Goal: Information Seeking & Learning: Learn about a topic

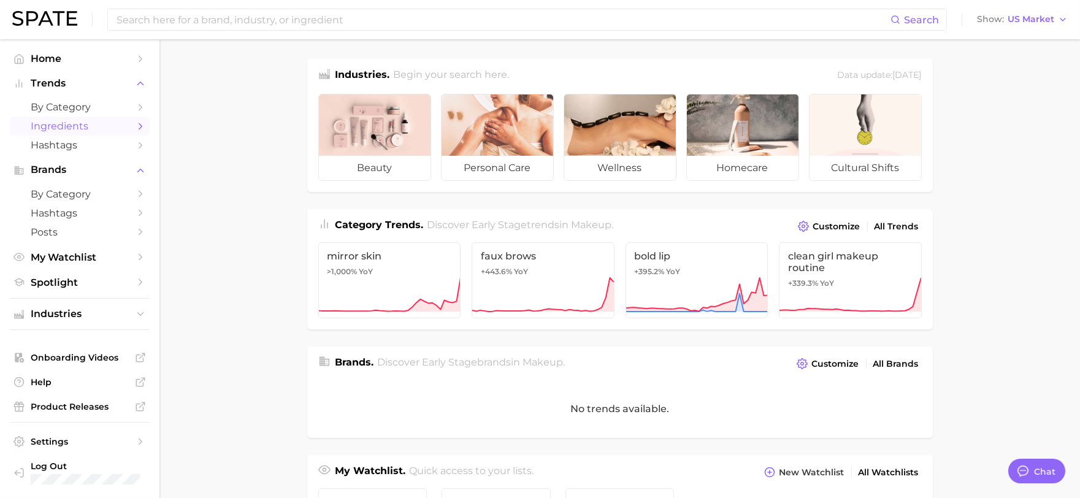
click at [100, 125] on span "Ingredients" at bounding box center [80, 126] width 98 height 12
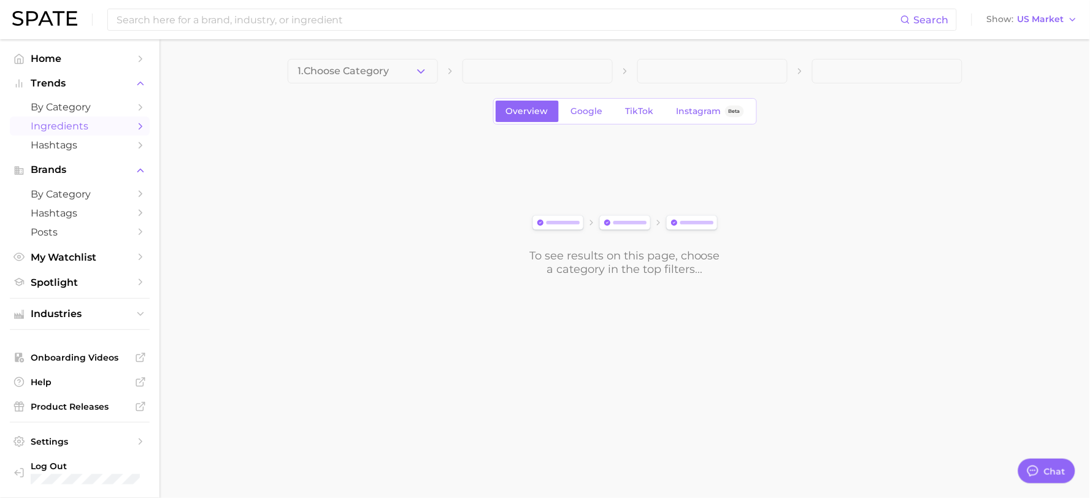
click at [393, 76] on button "1. Choose Category" at bounding box center [363, 71] width 150 height 25
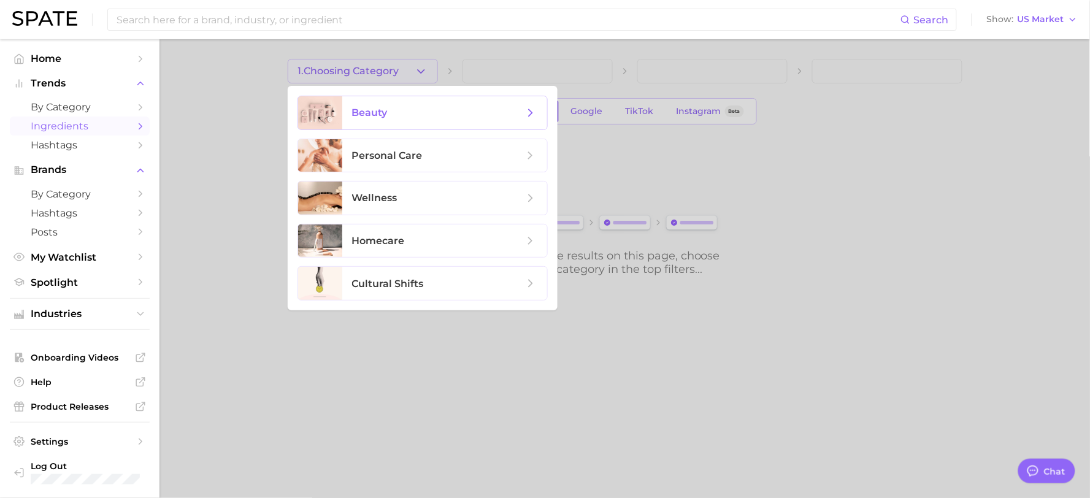
click at [405, 118] on span "beauty" at bounding box center [438, 112] width 172 height 13
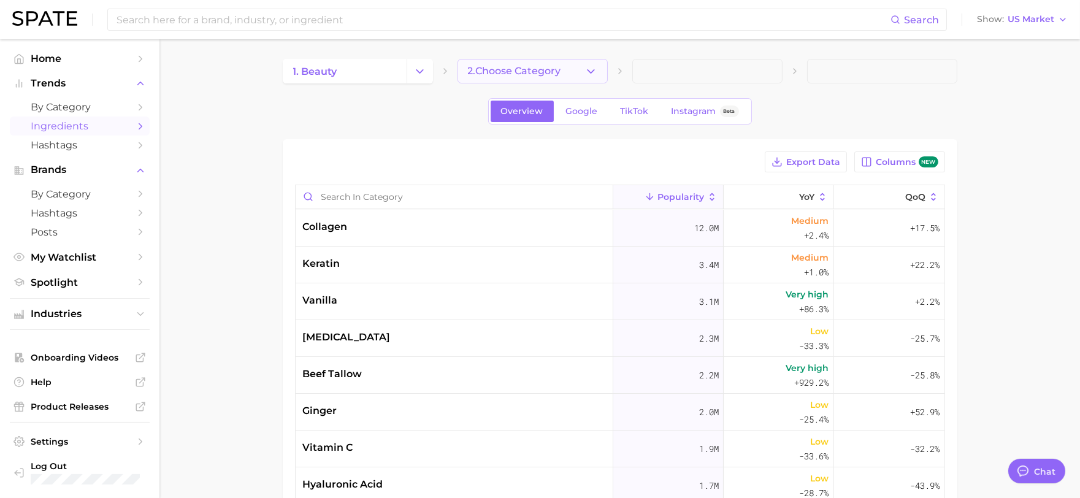
click at [553, 66] on span "2. Choose Category" at bounding box center [514, 71] width 93 height 11
type textarea "x"
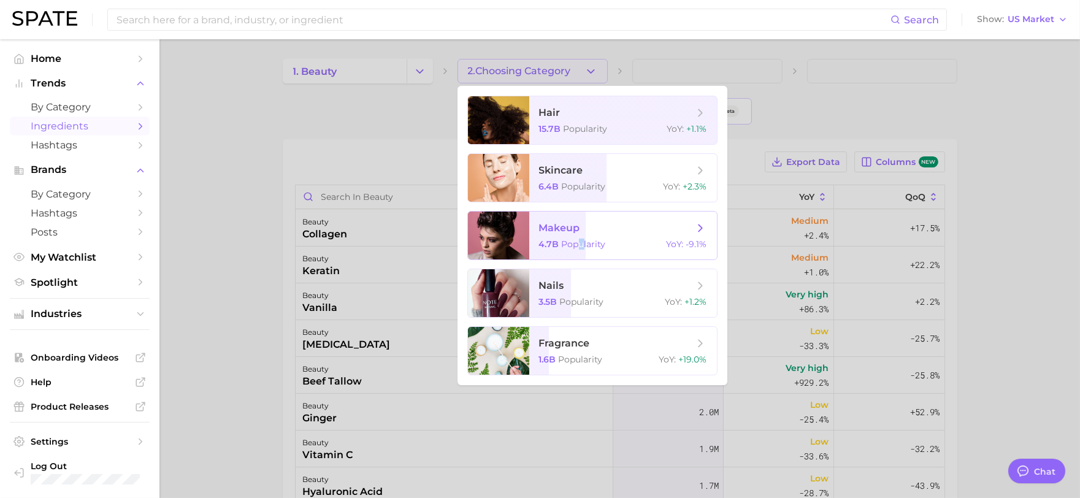
click at [581, 241] on span "Popularity" at bounding box center [584, 244] width 44 height 11
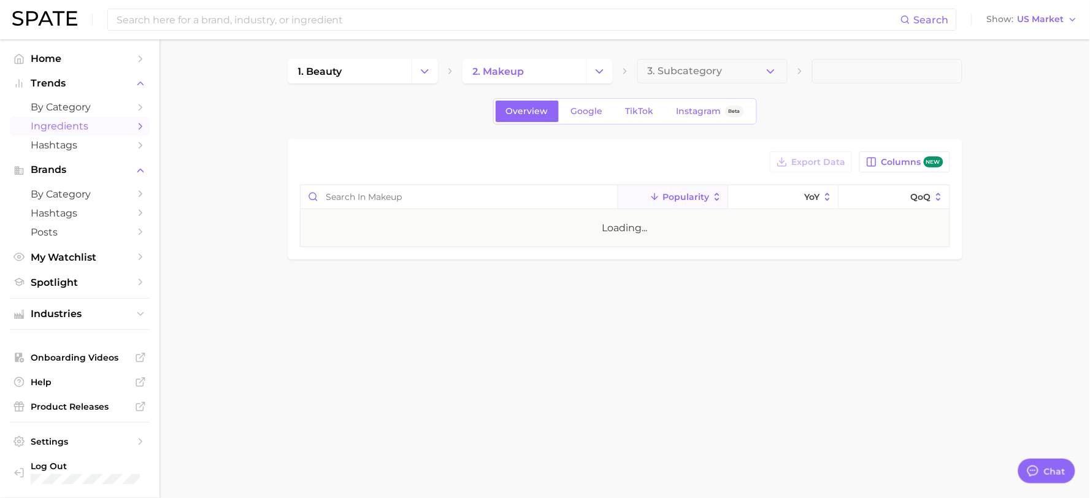
click at [481, 226] on div "Loading..." at bounding box center [625, 228] width 649 height 37
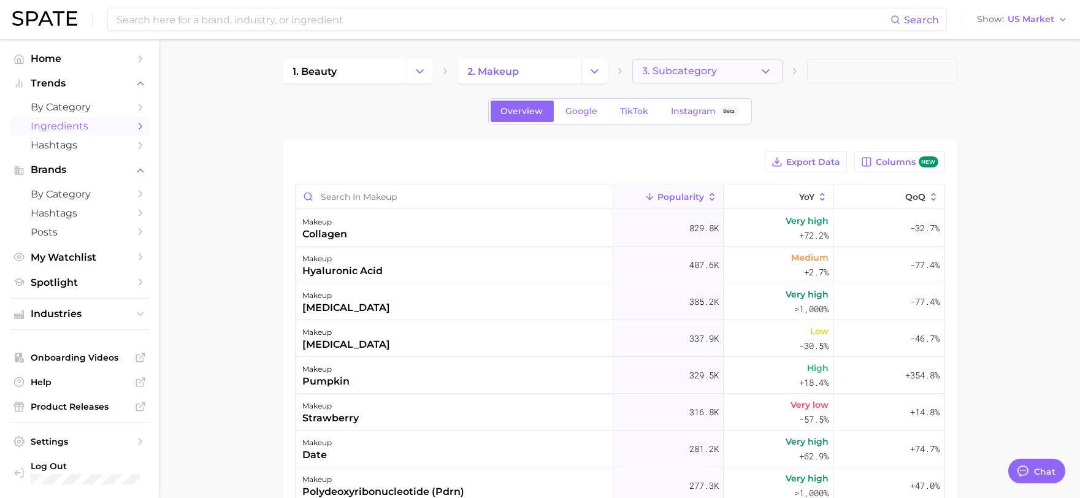
click at [716, 71] on span "3. Subcategory" at bounding box center [680, 71] width 75 height 11
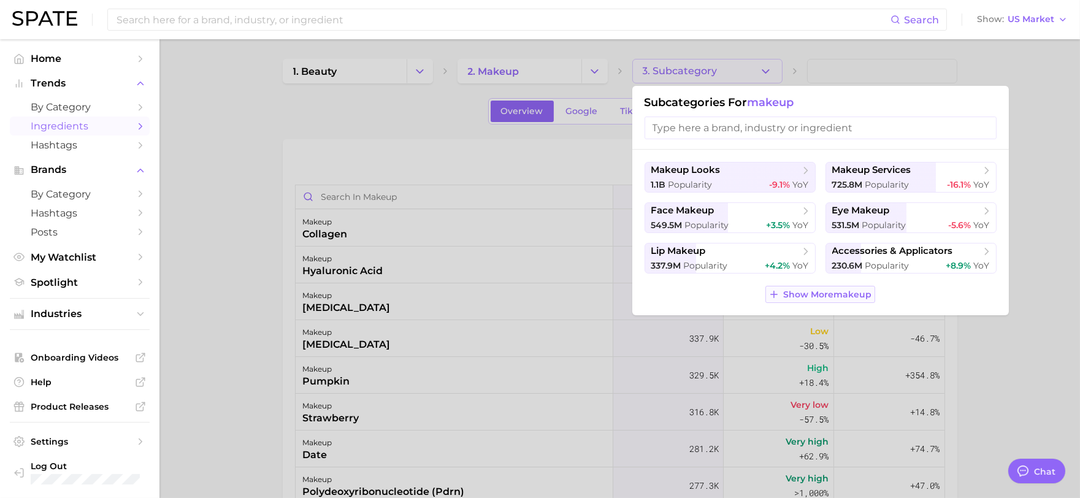
click at [826, 296] on span "Show More makeup" at bounding box center [828, 294] width 88 height 10
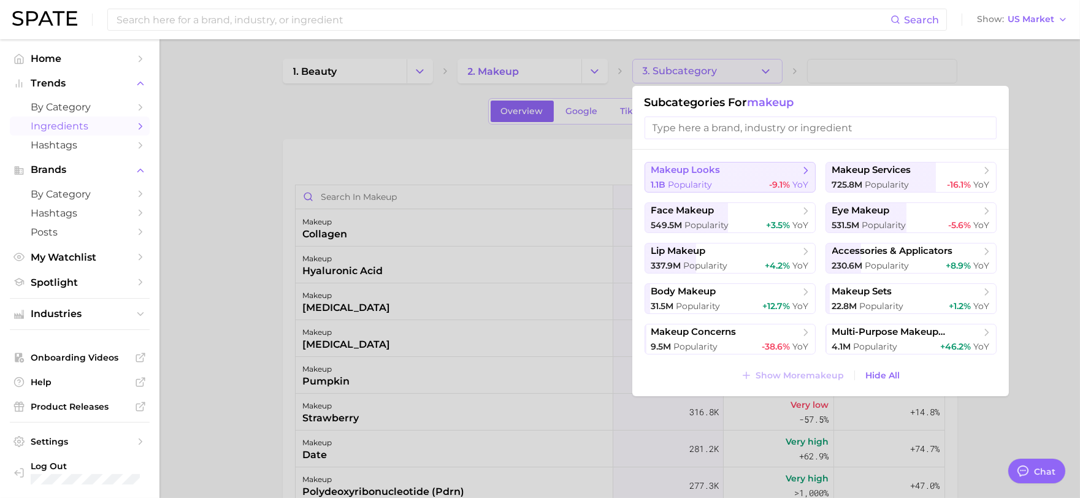
click at [747, 176] on span "makeup looks" at bounding box center [725, 170] width 149 height 12
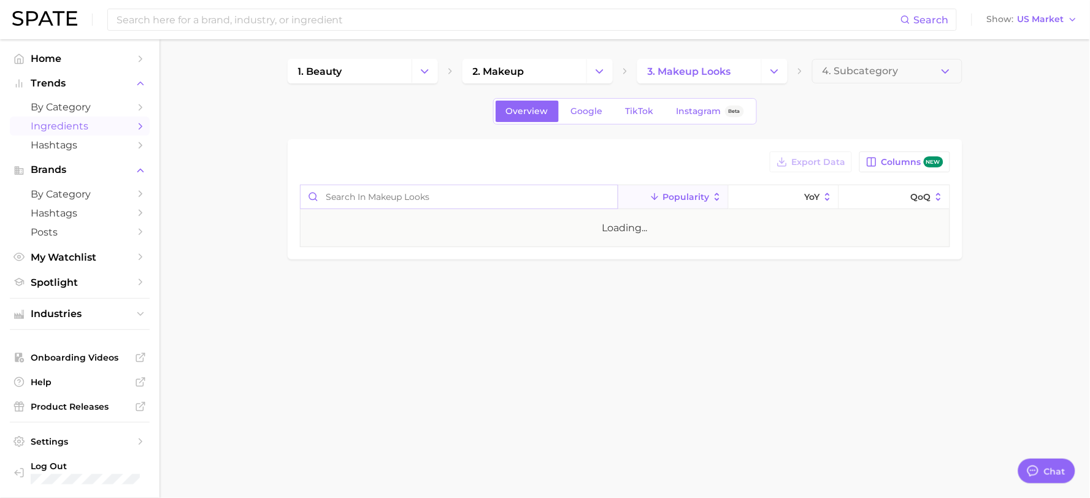
click at [396, 196] on input "Search in makeup looks" at bounding box center [459, 196] width 317 height 23
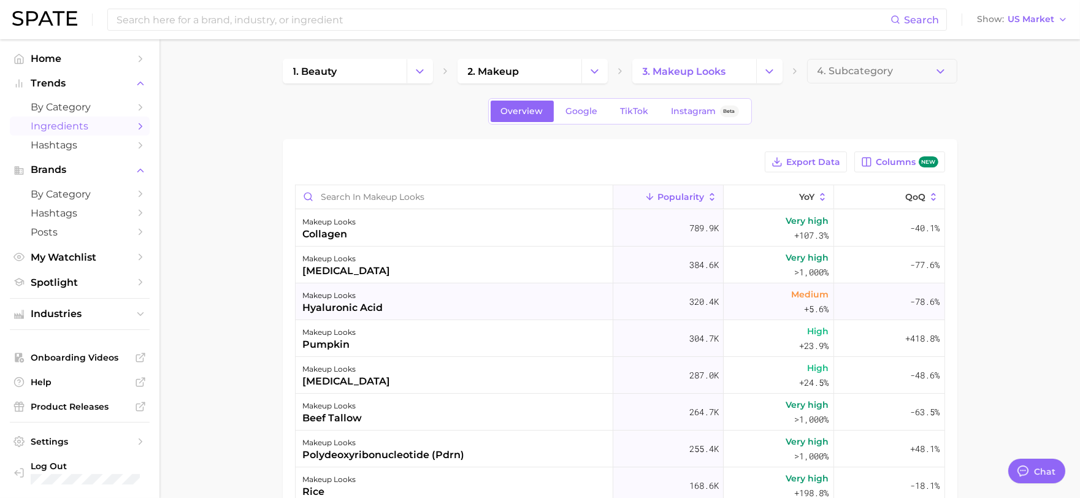
click at [424, 287] on div "makeup looks hyaluronic acid" at bounding box center [455, 301] width 318 height 37
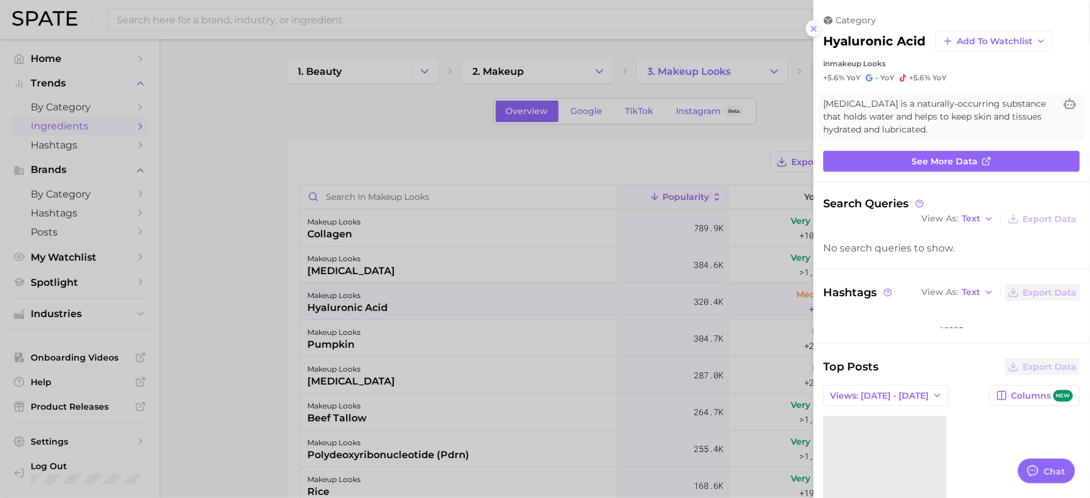
click at [820, 32] on button at bounding box center [814, 28] width 17 height 17
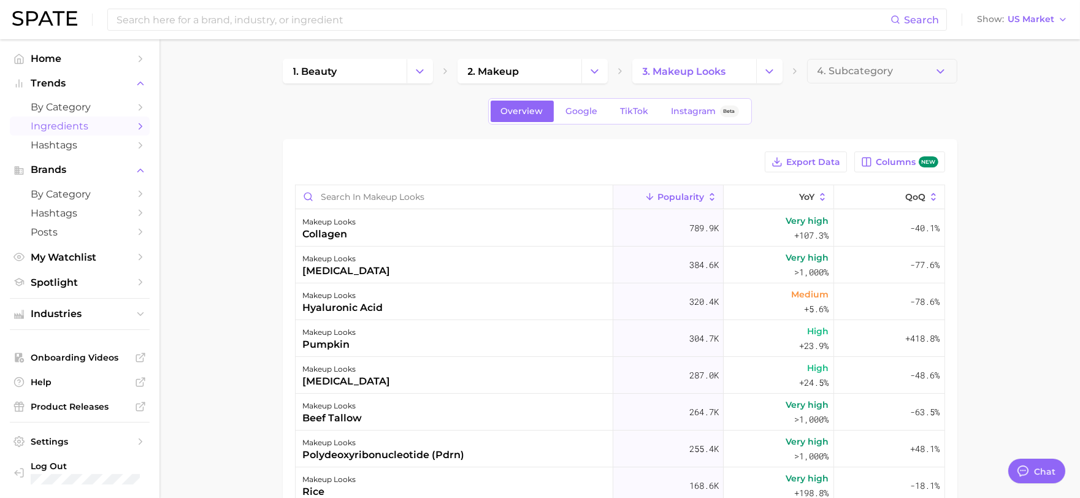
click at [552, 148] on div "Export Data Columns new Popularity YoY QoQ makeup looks collagen 789.9k Very hi…" at bounding box center [620, 417] width 675 height 556
click at [350, 196] on input "Search in makeup looks" at bounding box center [454, 196] width 317 height 23
click at [708, 79] on link "3. makeup looks" at bounding box center [694, 71] width 124 height 25
click at [123, 108] on span "by Category" at bounding box center [80, 107] width 98 height 12
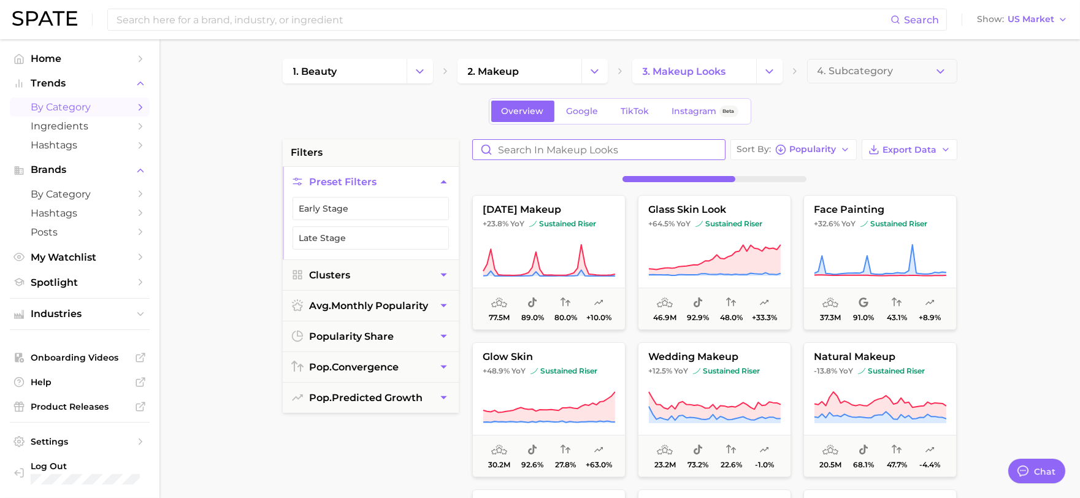
click at [573, 150] on input "Search in makeup looks" at bounding box center [599, 150] width 252 height 20
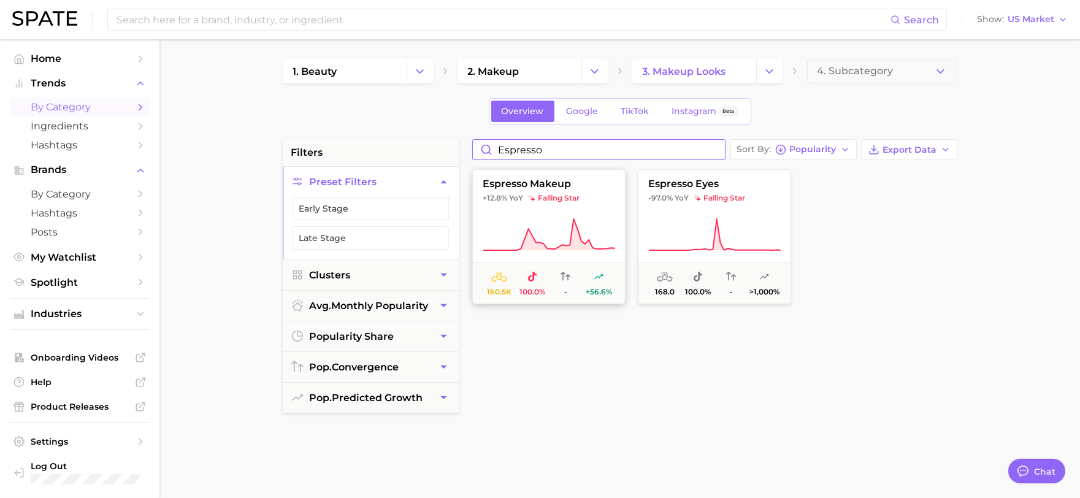
type input "espresso"
click at [529, 186] on span "espresso makeup" at bounding box center [549, 183] width 152 height 11
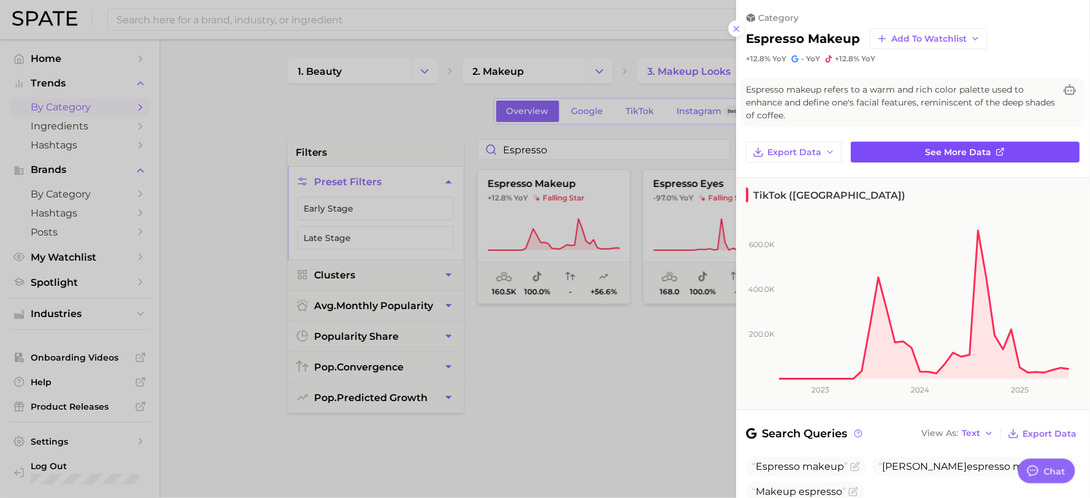
click at [934, 153] on span "See more data" at bounding box center [959, 152] width 66 height 10
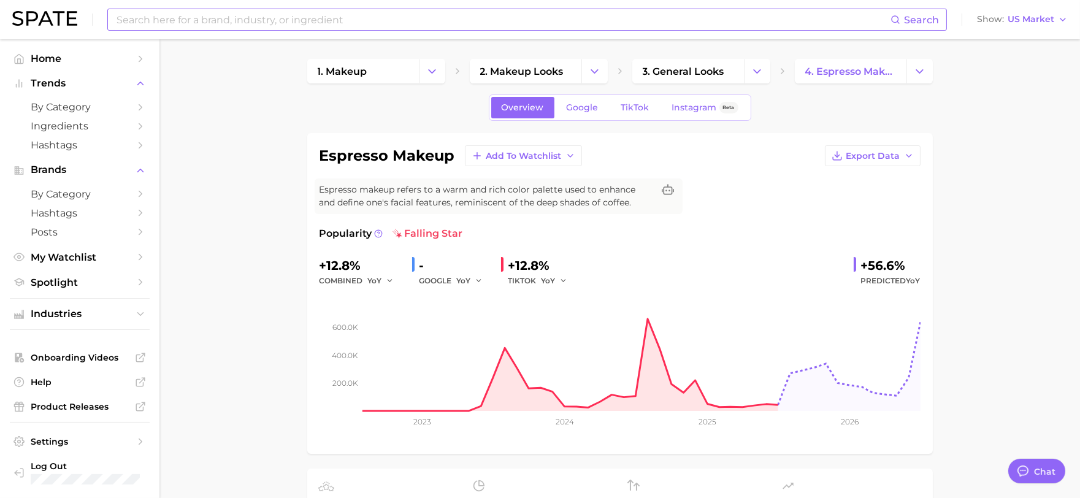
click at [370, 23] on input at bounding box center [502, 19] width 775 height 21
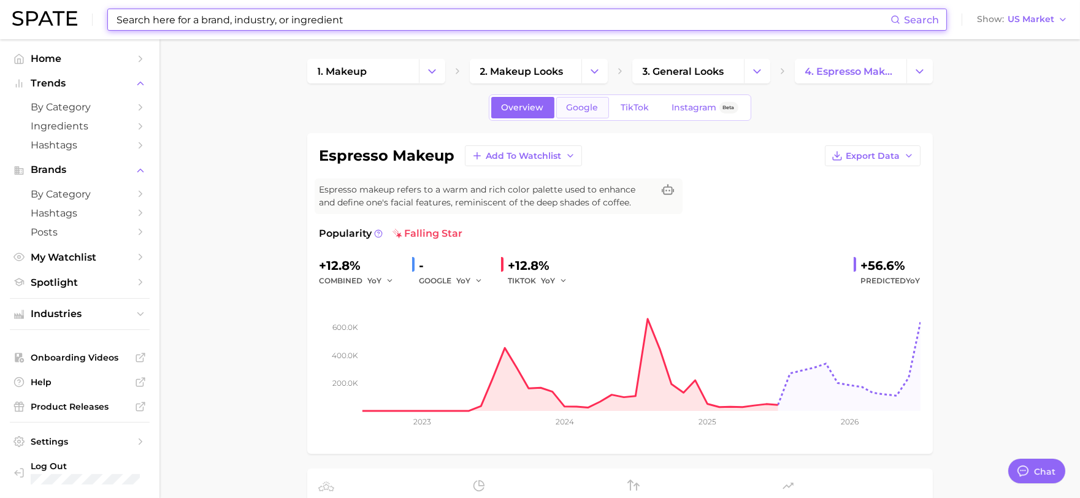
click at [591, 101] on link "Google" at bounding box center [582, 107] width 53 height 21
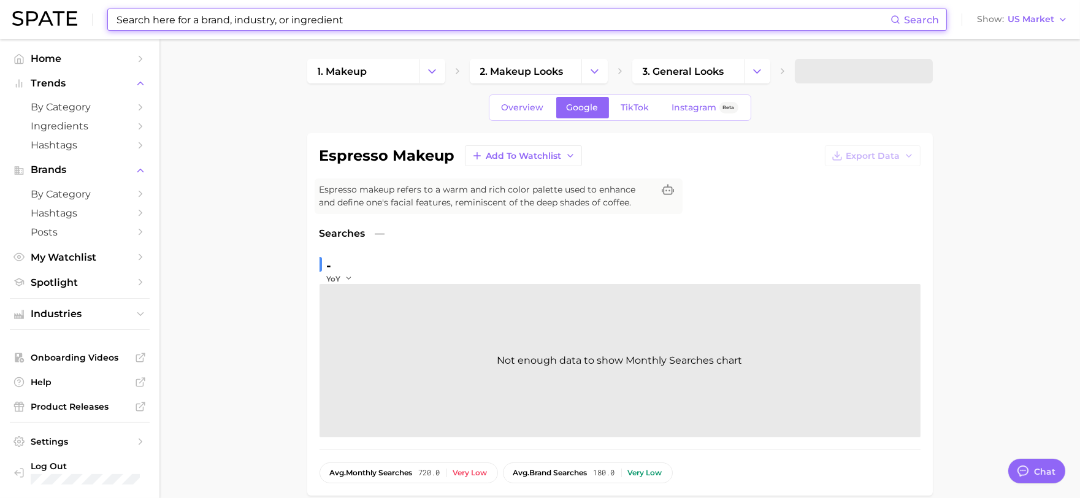
click at [630, 119] on div "Overview Google TikTok Instagram Beta" at bounding box center [620, 107] width 262 height 26
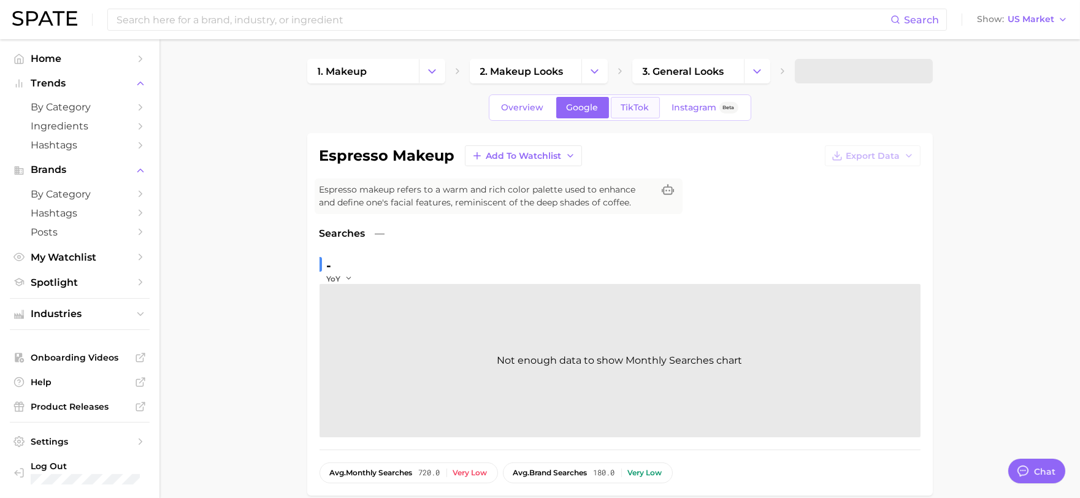
click at [626, 109] on span "TikTok" at bounding box center [635, 107] width 28 height 10
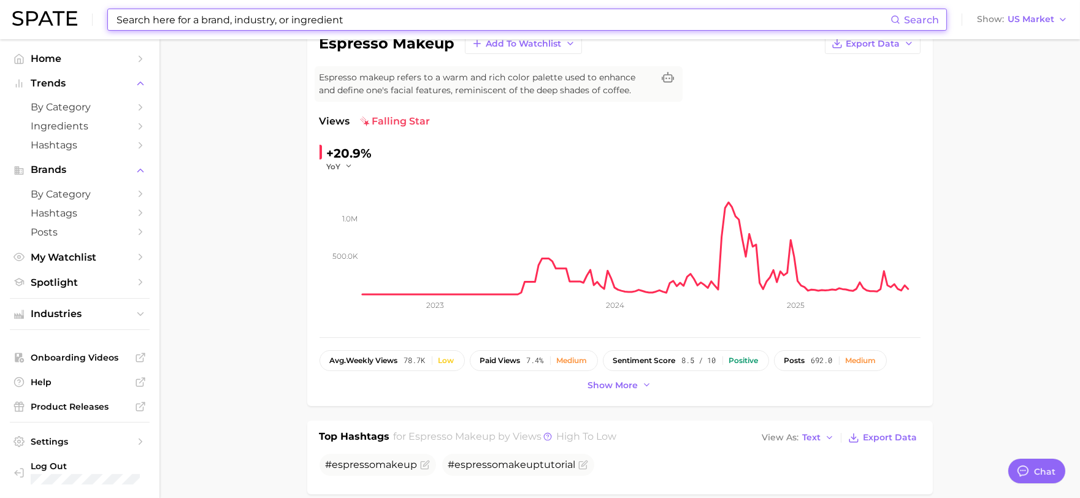
scroll to position [136, 0]
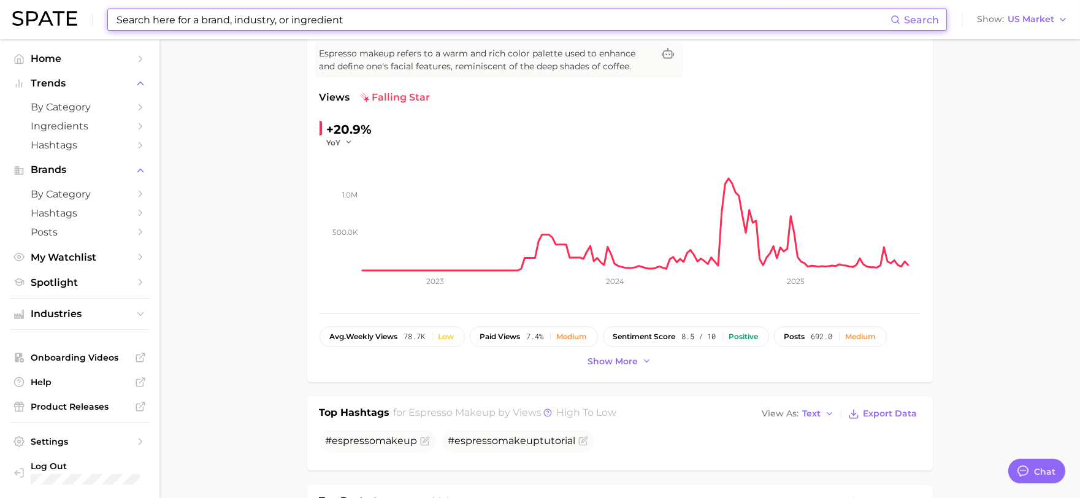
click at [341, 17] on input at bounding box center [502, 19] width 775 height 21
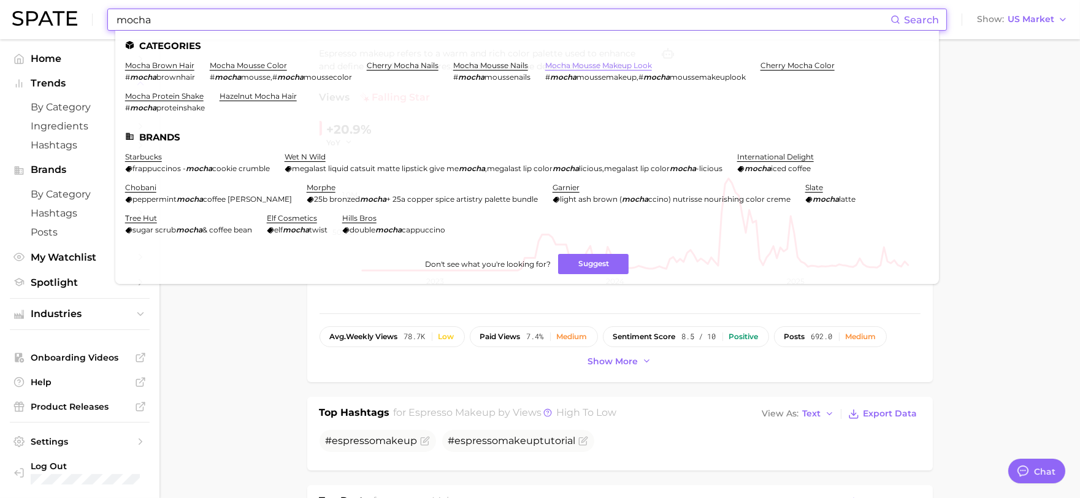
type input "mocha"
click at [569, 65] on link "mocha mousse makeup look" at bounding box center [598, 65] width 107 height 9
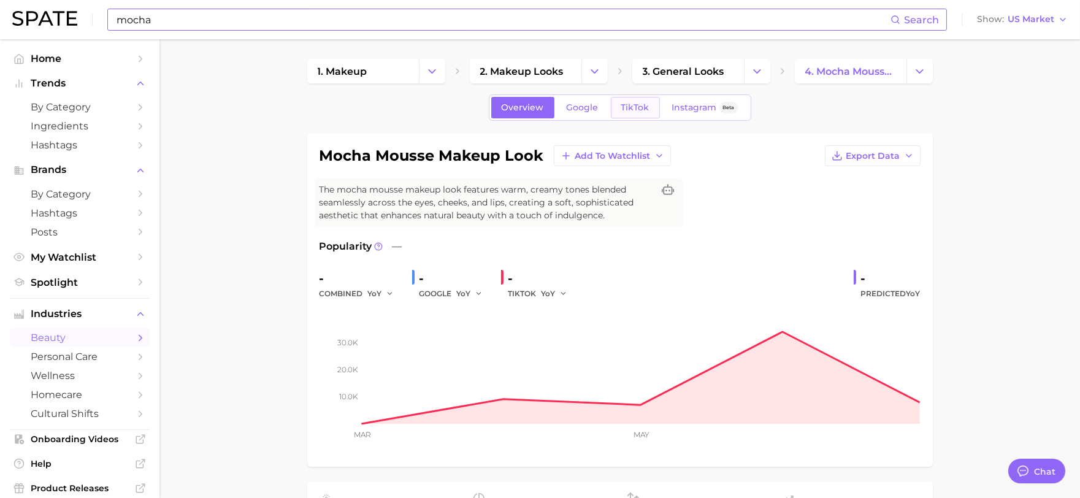
click at [630, 104] on span "TikTok" at bounding box center [635, 107] width 28 height 10
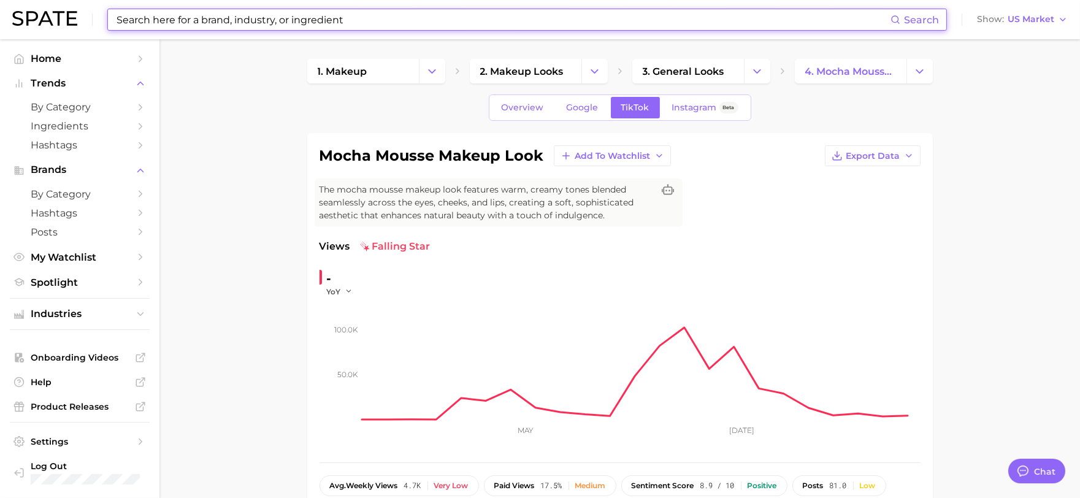
click at [237, 23] on input at bounding box center [502, 19] width 775 height 21
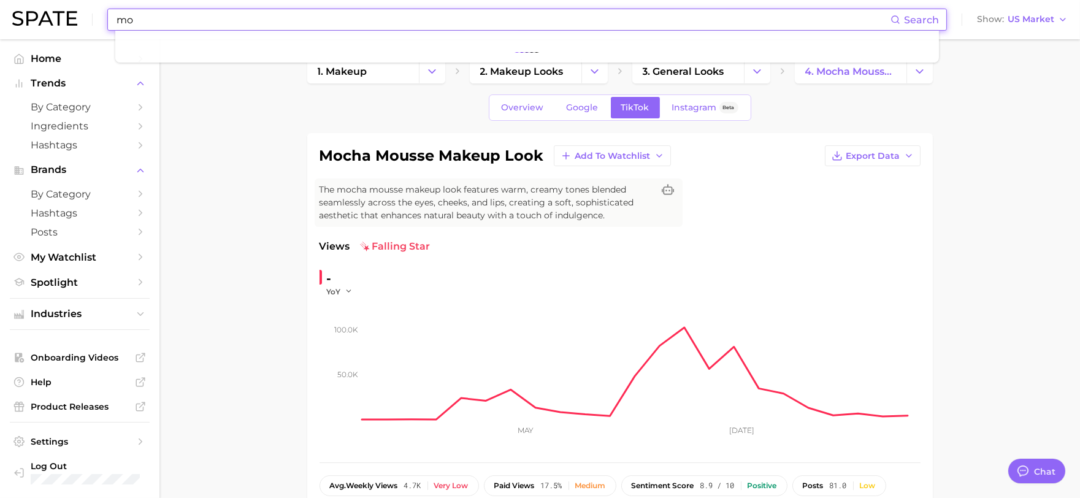
type input "m"
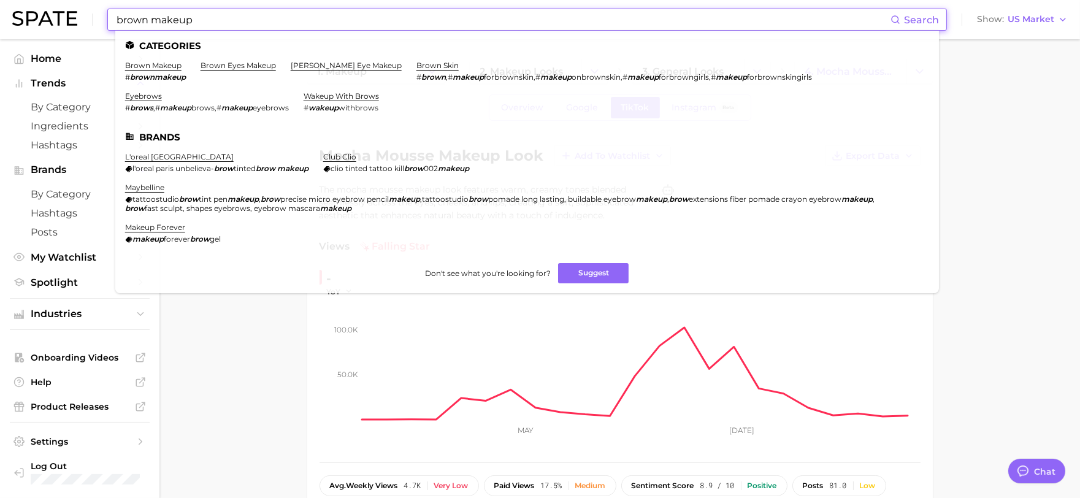
type input "brown makeup"
click at [176, 71] on li "brown makeup # brownmakeup" at bounding box center [155, 71] width 61 height 21
click at [175, 69] on li "brown makeup # brownmakeup" at bounding box center [155, 71] width 61 height 21
click at [172, 64] on link "brown makeup" at bounding box center [153, 65] width 56 height 9
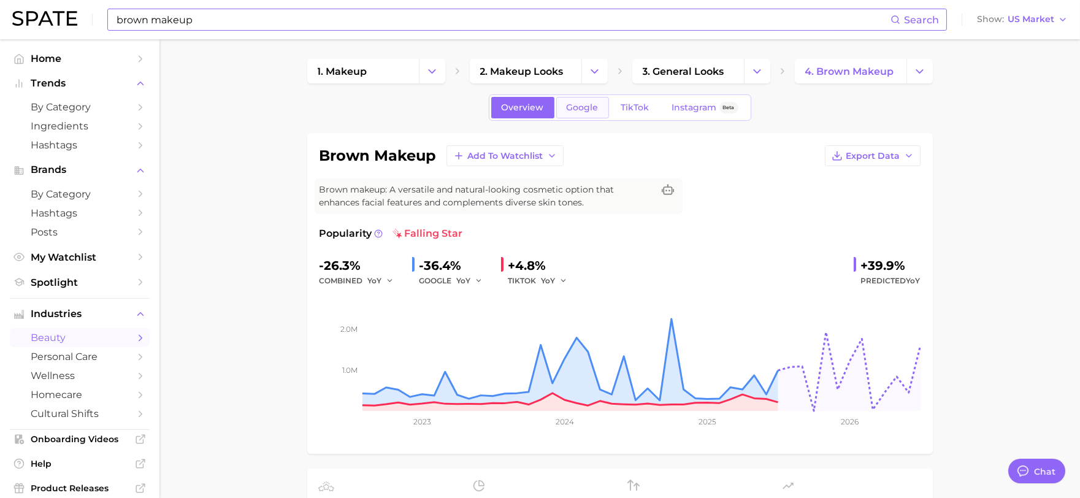
click at [586, 108] on span "Google" at bounding box center [583, 107] width 32 height 10
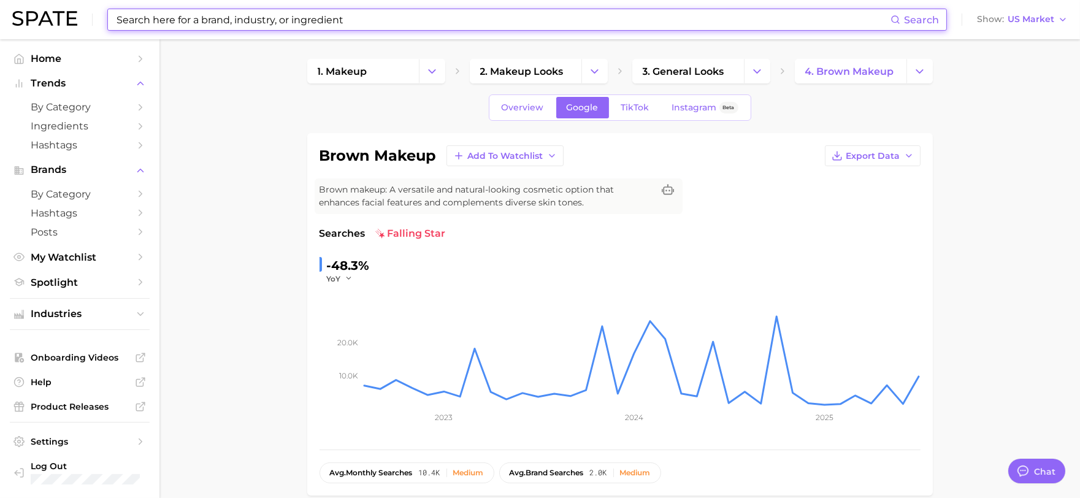
click at [581, 109] on span "Google" at bounding box center [583, 107] width 32 height 10
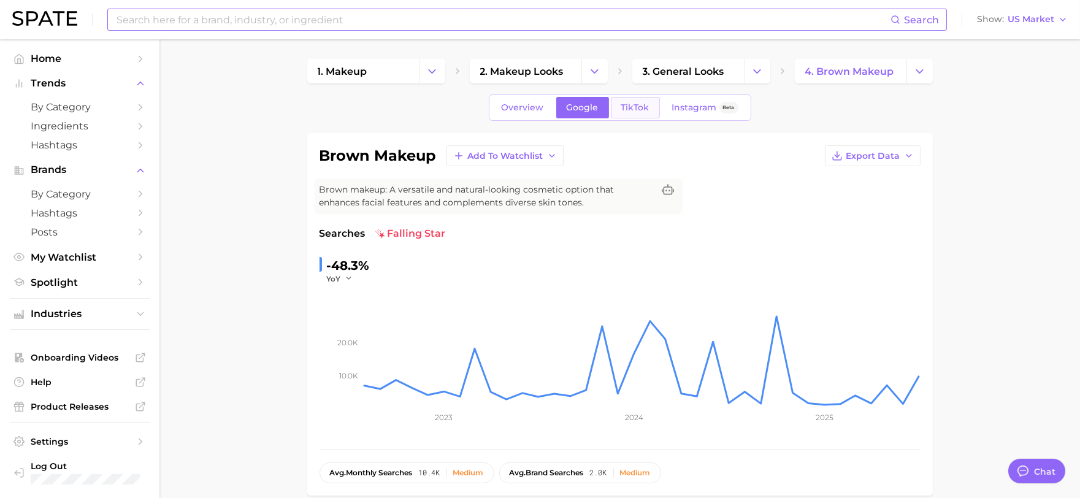
click at [634, 110] on span "TikTok" at bounding box center [635, 107] width 28 height 10
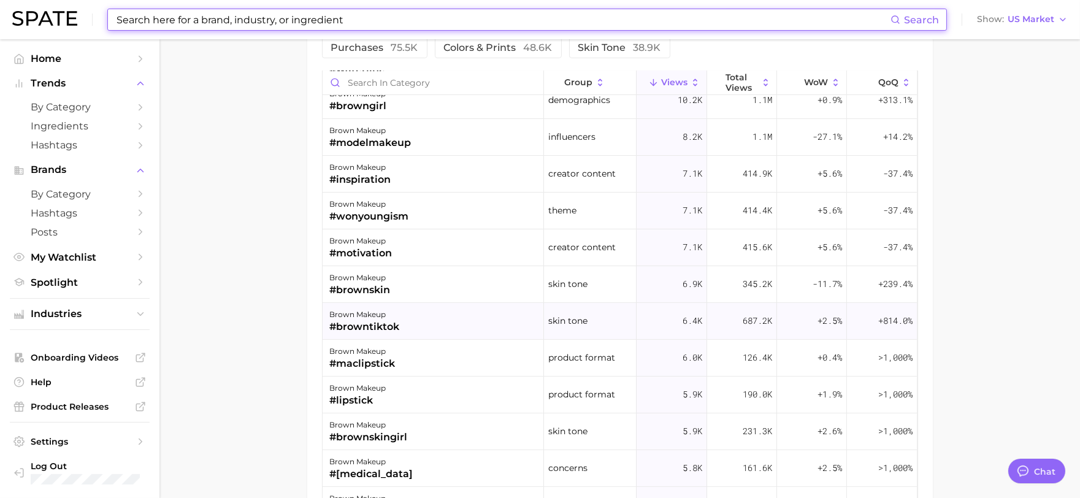
scroll to position [272, 0]
click at [340, 13] on input at bounding box center [502, 19] width 775 height 21
drag, startPoint x: 353, startPoint y: 20, endPoint x: 195, endPoint y: 3, distance: 159.1
click at [195, 3] on div "Search Show US Market" at bounding box center [539, 19] width 1055 height 39
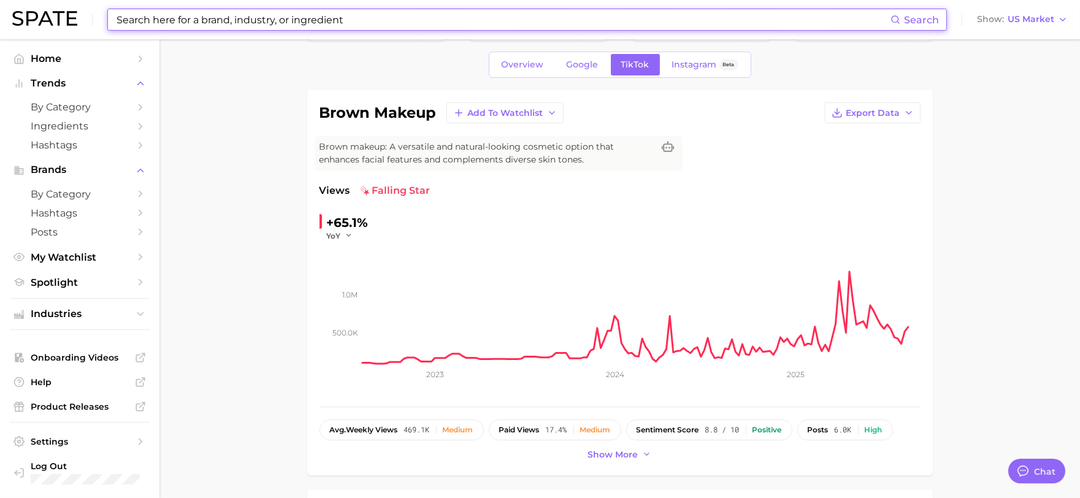
scroll to position [0, 0]
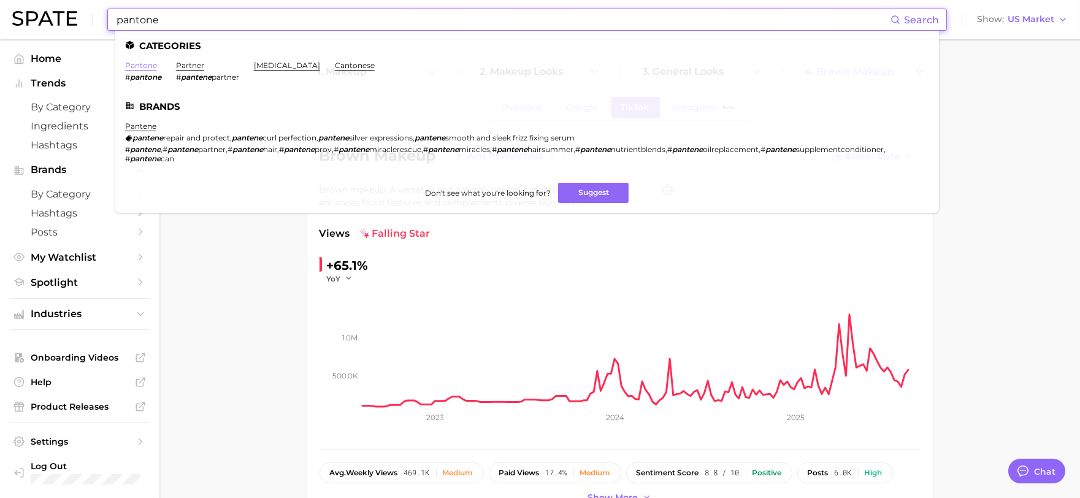
click at [142, 63] on link "pantone" at bounding box center [141, 65] width 32 height 9
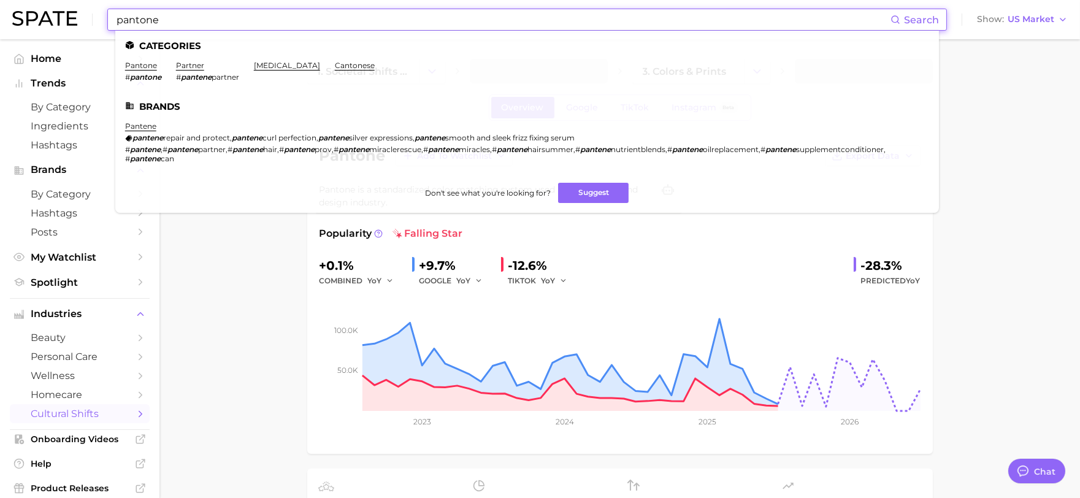
drag, startPoint x: 254, startPoint y: 17, endPoint x: 104, endPoint y: 21, distance: 149.7
click at [104, 21] on div "pantone Search Categories pantone # pantone partner # pantene partner blackhead…" at bounding box center [539, 19] width 1055 height 39
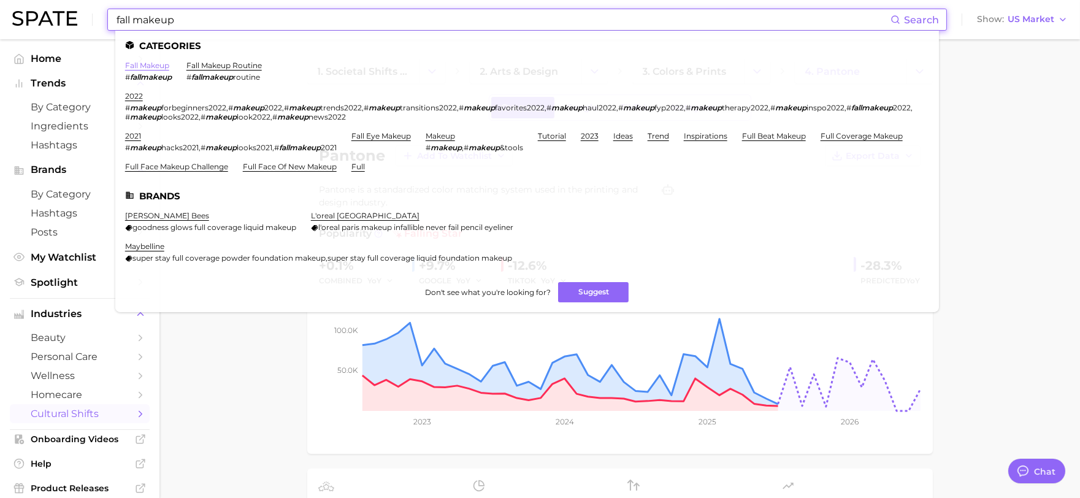
type input "fall makeup"
click at [147, 64] on link "fall makeup" at bounding box center [147, 65] width 44 height 9
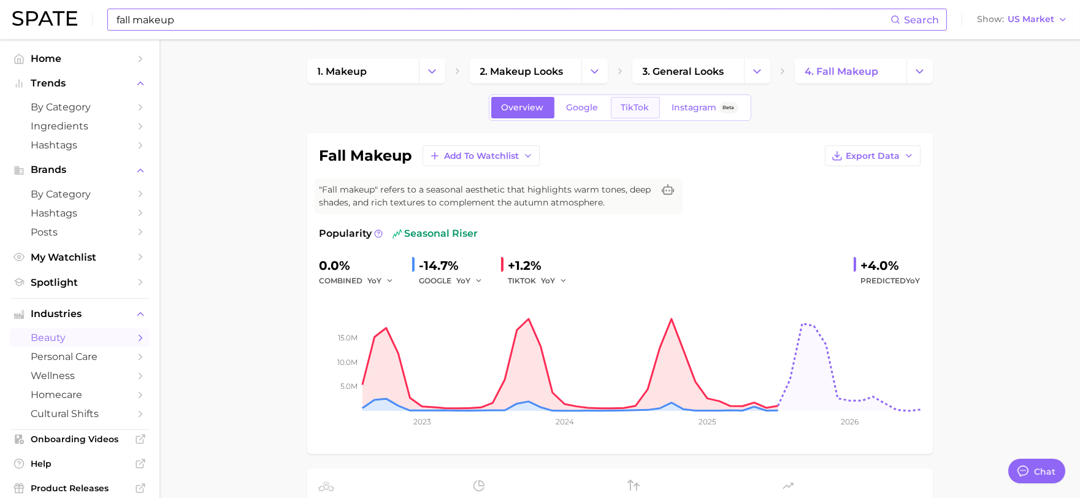
click at [622, 112] on span "TikTok" at bounding box center [635, 107] width 28 height 10
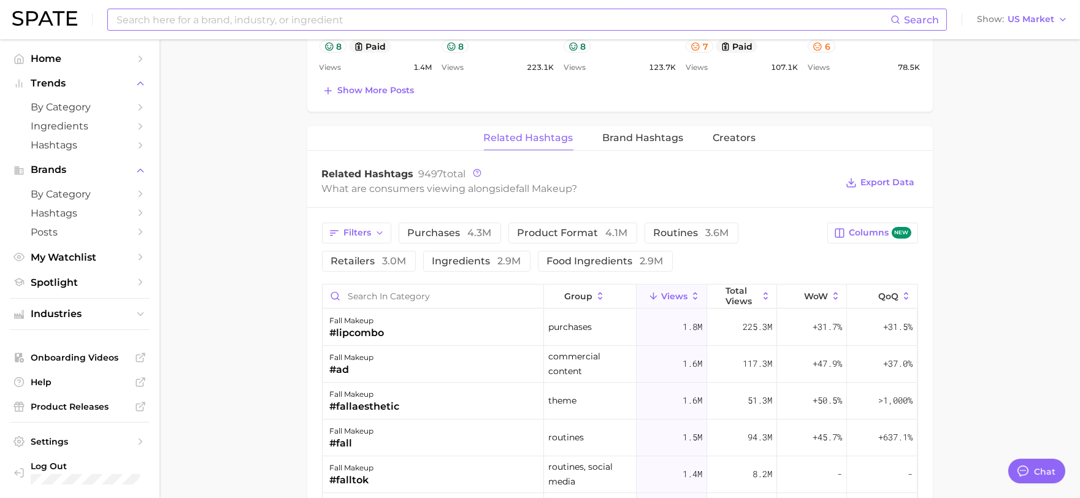
scroll to position [886, 0]
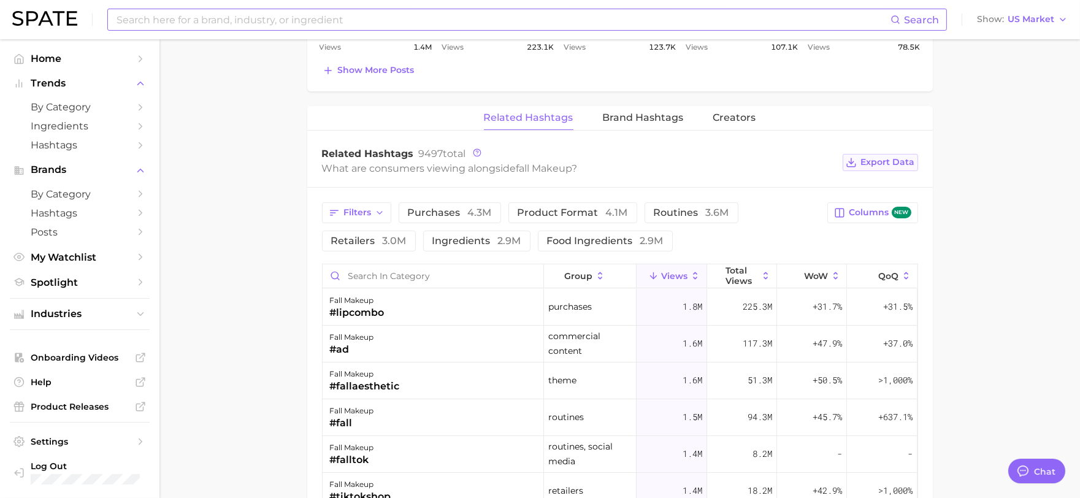
click at [857, 163] on icon at bounding box center [851, 162] width 11 height 11
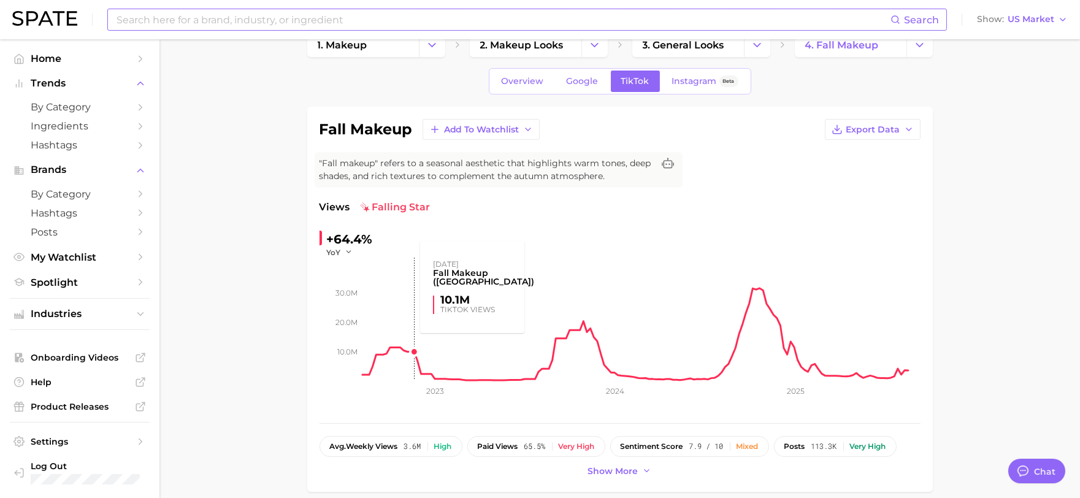
scroll to position [0, 0]
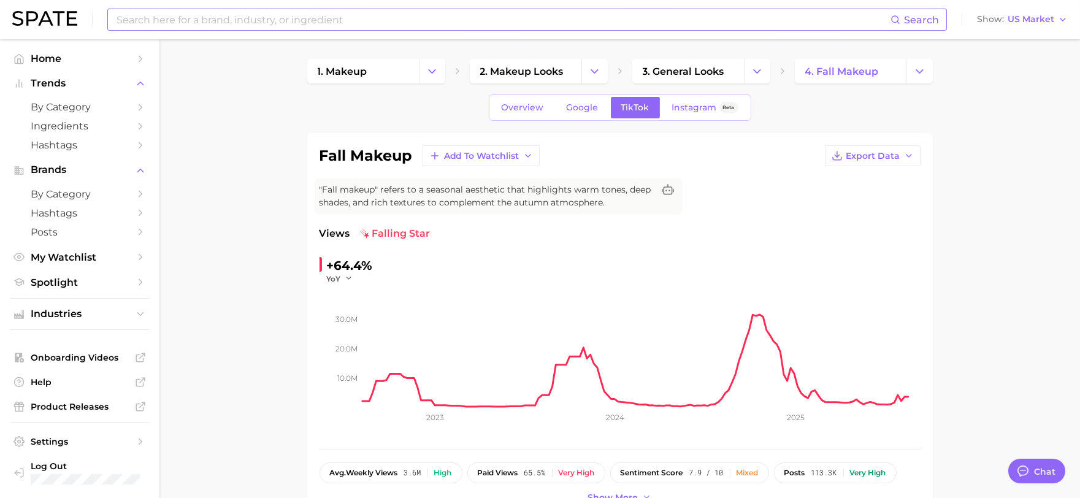
click at [377, 17] on input at bounding box center [502, 19] width 775 height 21
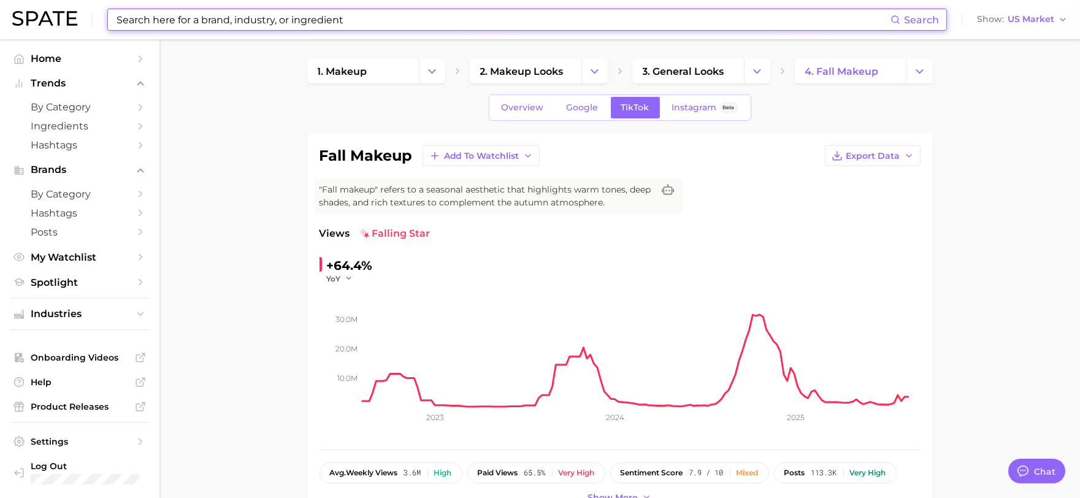
click at [216, 20] on input at bounding box center [502, 19] width 775 height 21
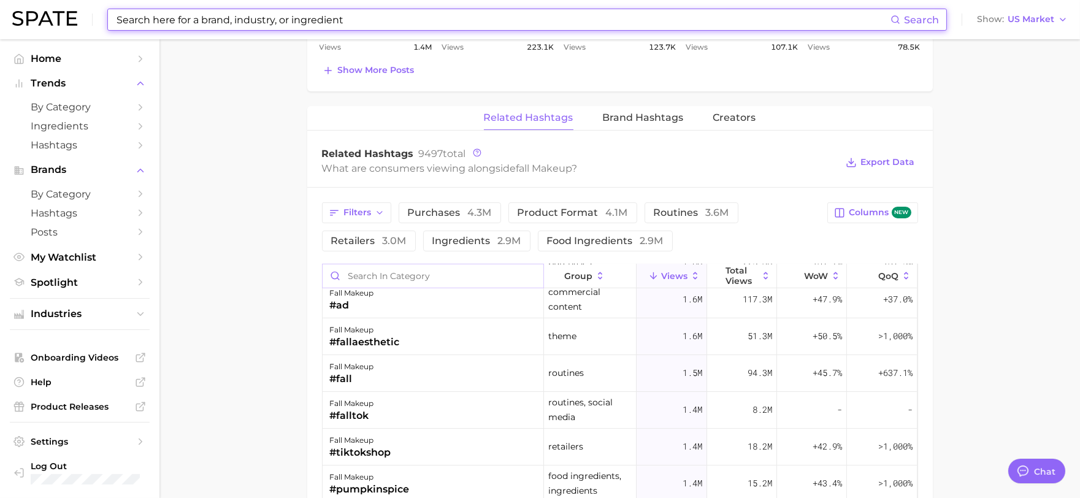
scroll to position [68, 0]
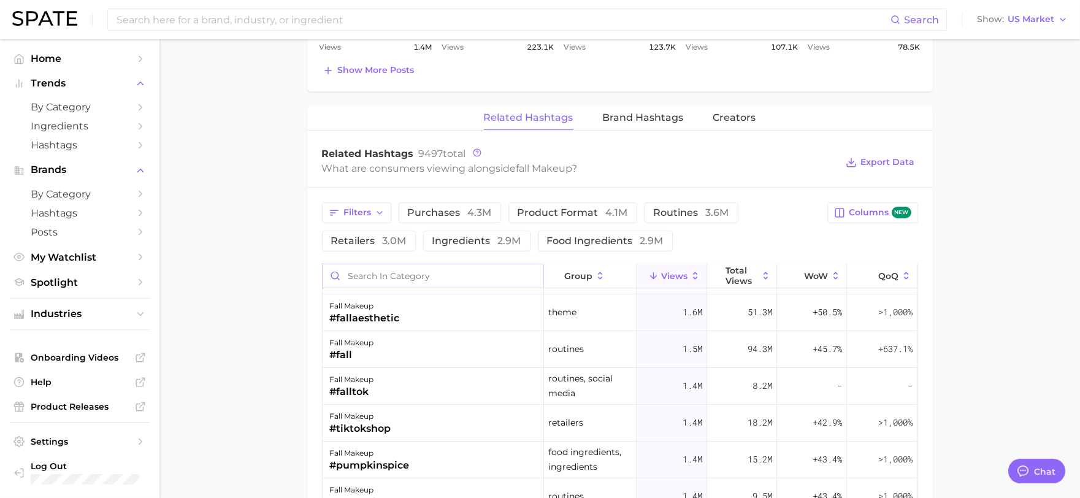
click at [412, 280] on input "Search in category" at bounding box center [433, 275] width 221 height 23
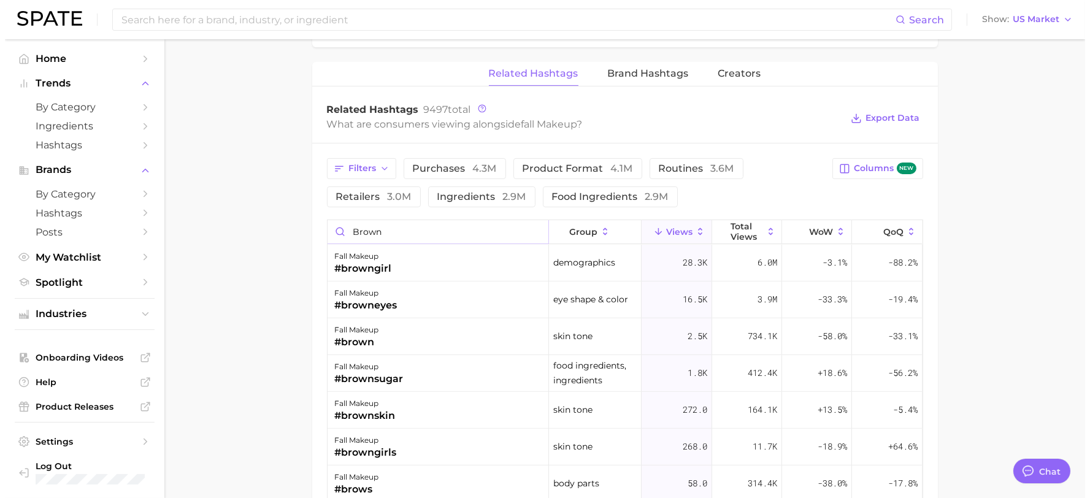
scroll to position [954, 0]
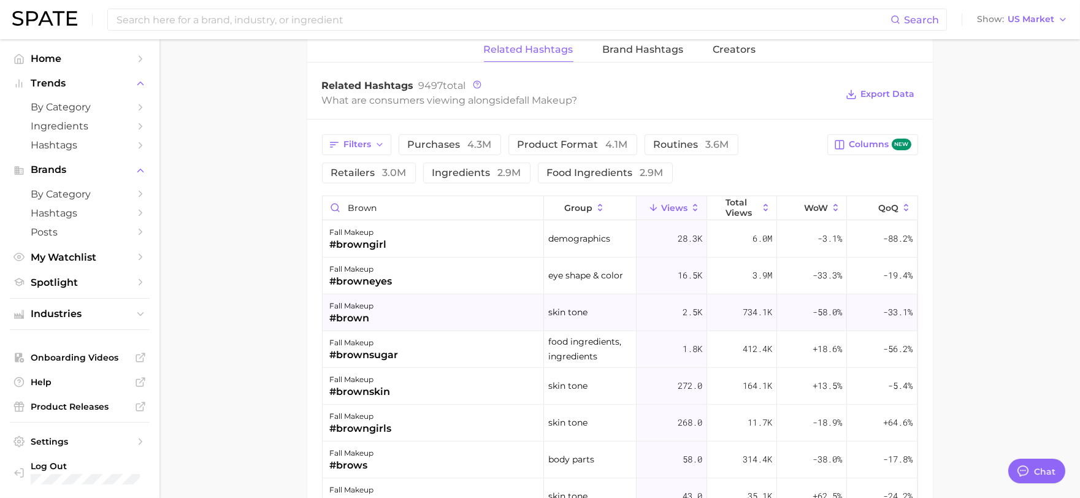
click at [396, 310] on div "fall makeup #brown" at bounding box center [433, 312] width 221 height 37
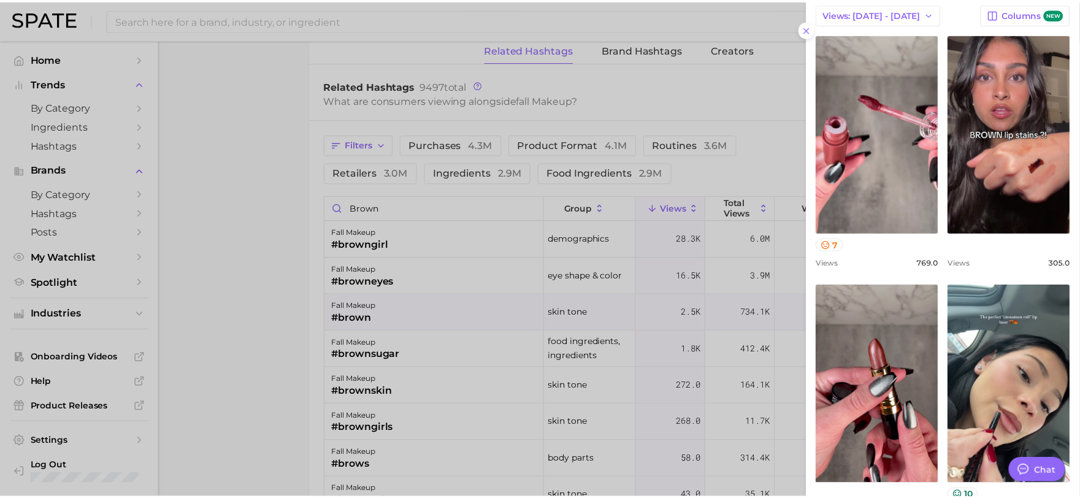
scroll to position [0, 0]
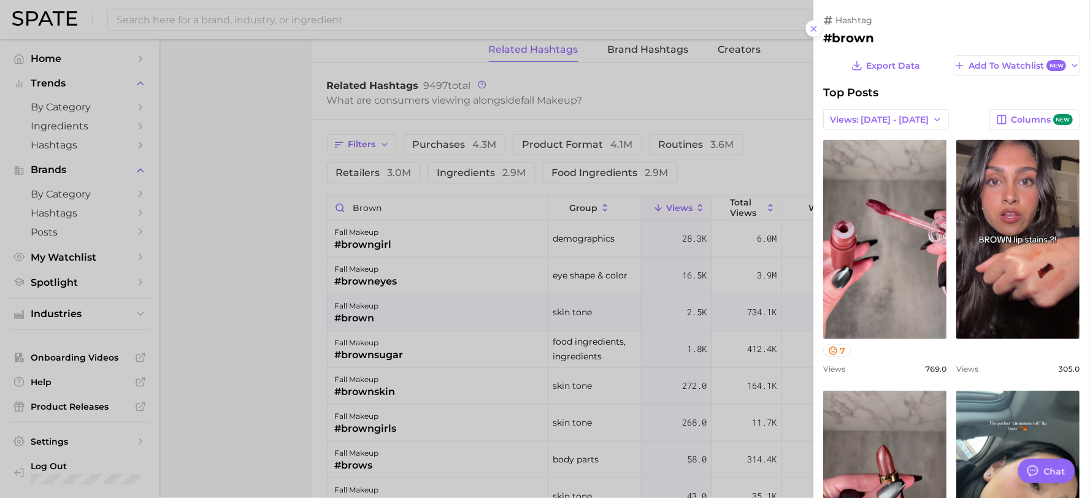
click at [218, 283] on div at bounding box center [545, 249] width 1090 height 498
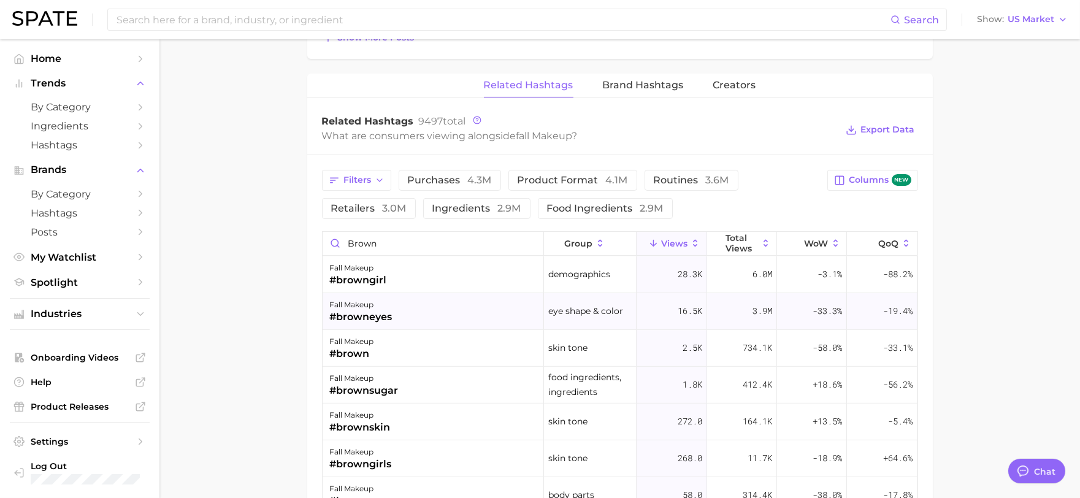
scroll to position [918, 0]
drag, startPoint x: 397, startPoint y: 243, endPoint x: 337, endPoint y: 237, distance: 60.5
click at [337, 237] on input "brown" at bounding box center [433, 243] width 221 height 23
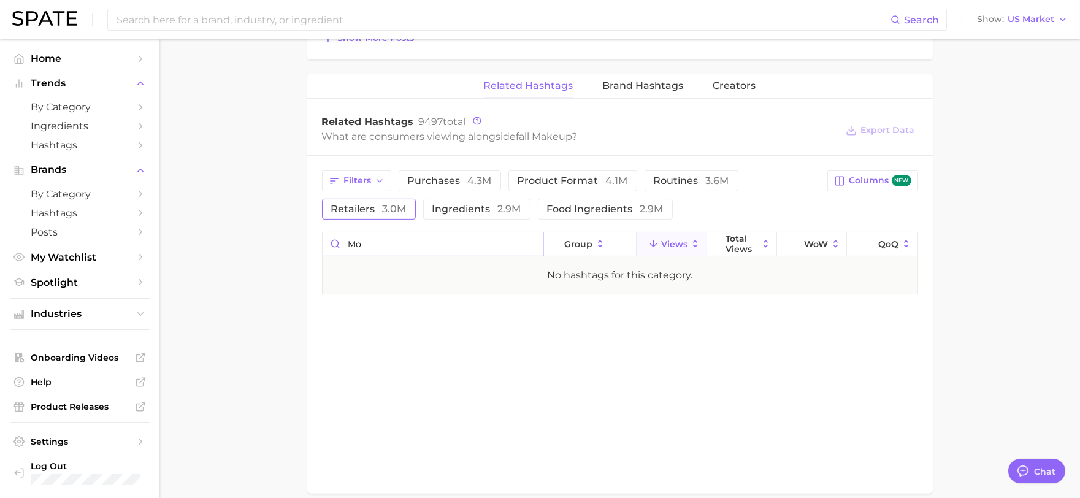
type input "m"
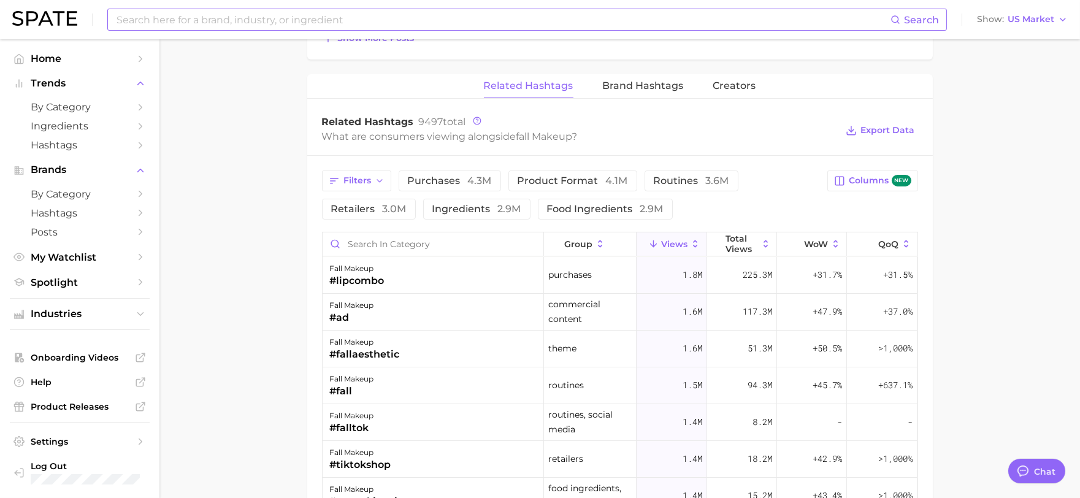
click at [283, 14] on input at bounding box center [502, 19] width 775 height 21
type input "mocha"
click at [94, 105] on span "by Category" at bounding box center [80, 107] width 98 height 12
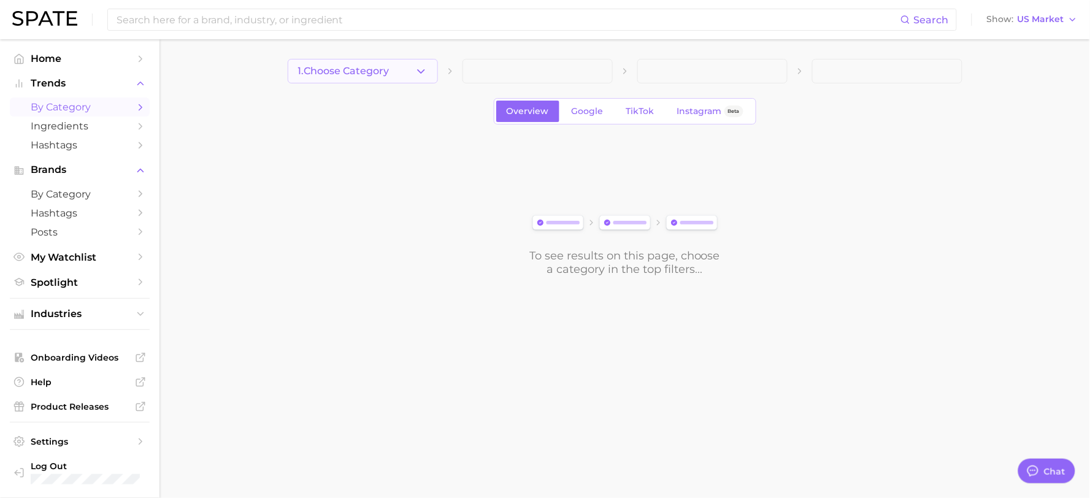
drag, startPoint x: 311, startPoint y: 53, endPoint x: 314, endPoint y: 60, distance: 7.4
click at [312, 57] on main "1. Choose Category Overview Google TikTok Instagram Beta To see results on this…" at bounding box center [624, 188] width 930 height 298
click at [320, 66] on span "1. Choose Category" at bounding box center [343, 71] width 91 height 11
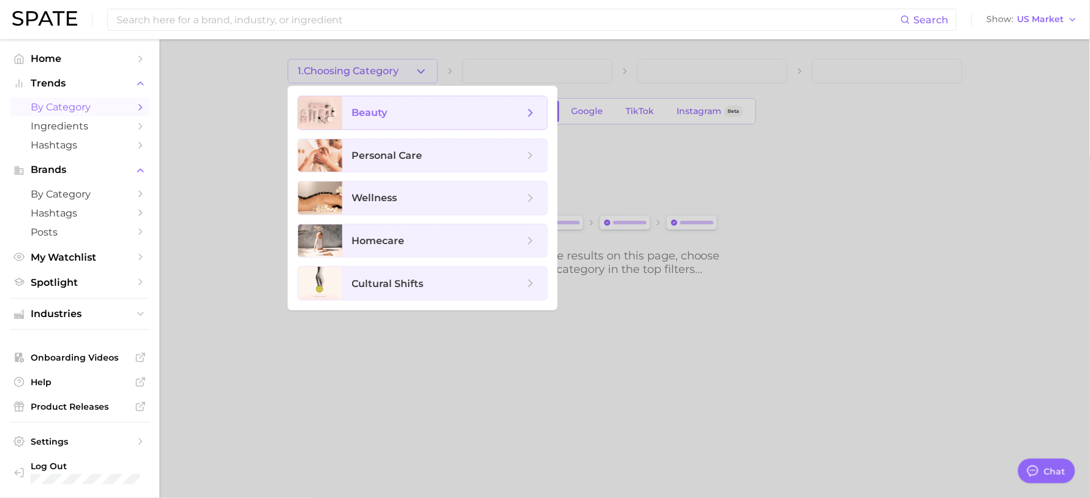
click at [402, 111] on span "beauty" at bounding box center [438, 112] width 172 height 13
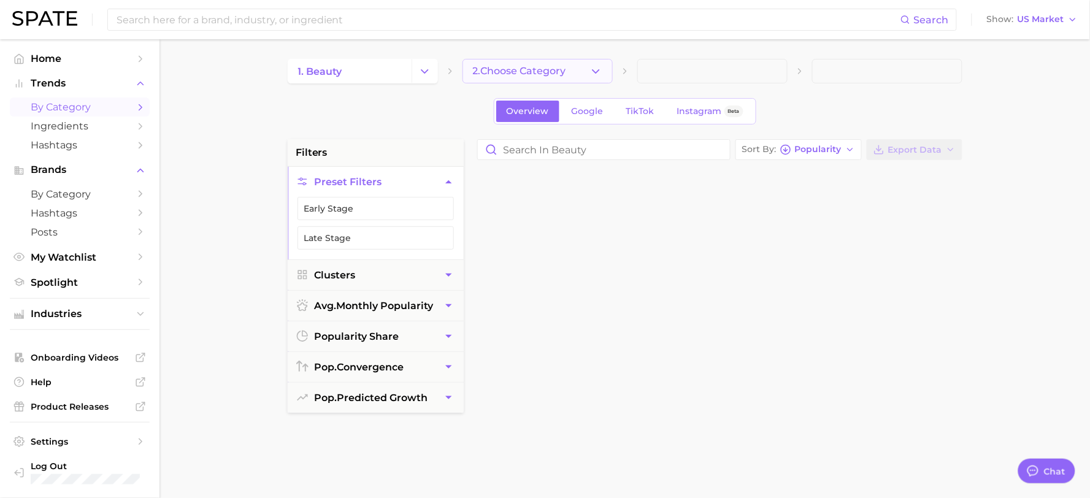
click at [550, 56] on main "1. beauty 2. Choose Category Overview Google TikTok Instagram Beta filters Pres…" at bounding box center [624, 504] width 930 height 930
click at [545, 75] on span "2. Choose Category" at bounding box center [514, 71] width 93 height 11
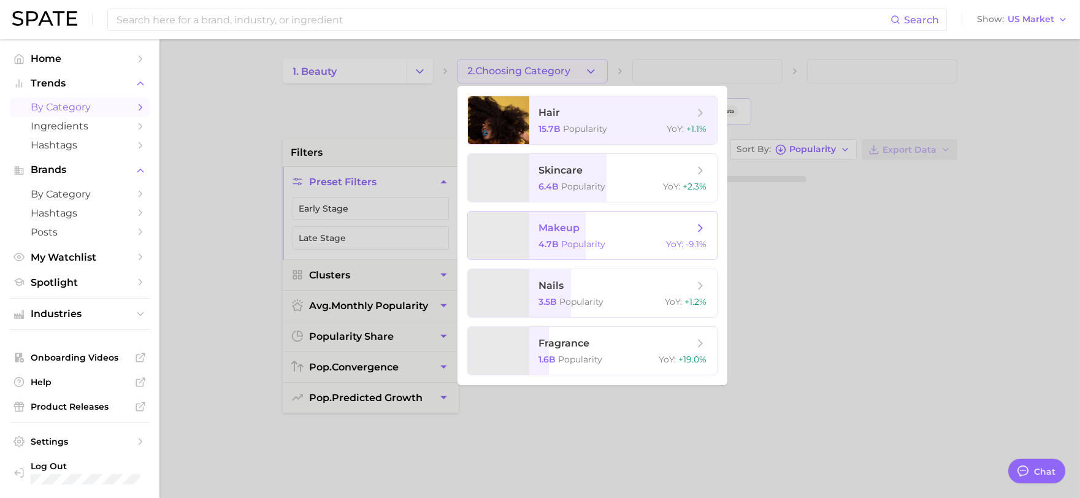
click at [611, 240] on div "4.7b Popularity YoY : -9.1%" at bounding box center [623, 244] width 168 height 11
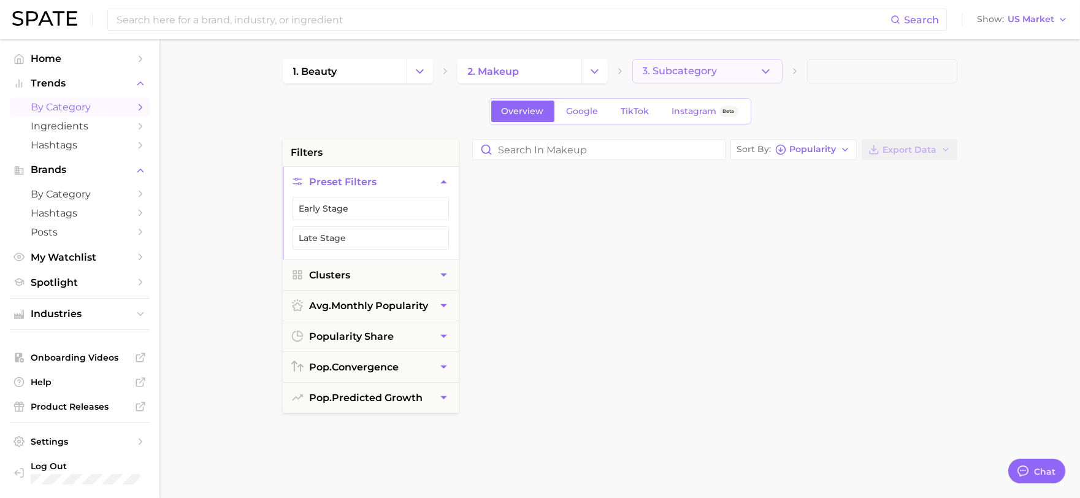
click at [684, 78] on button "3. Subcategory" at bounding box center [707, 71] width 150 height 25
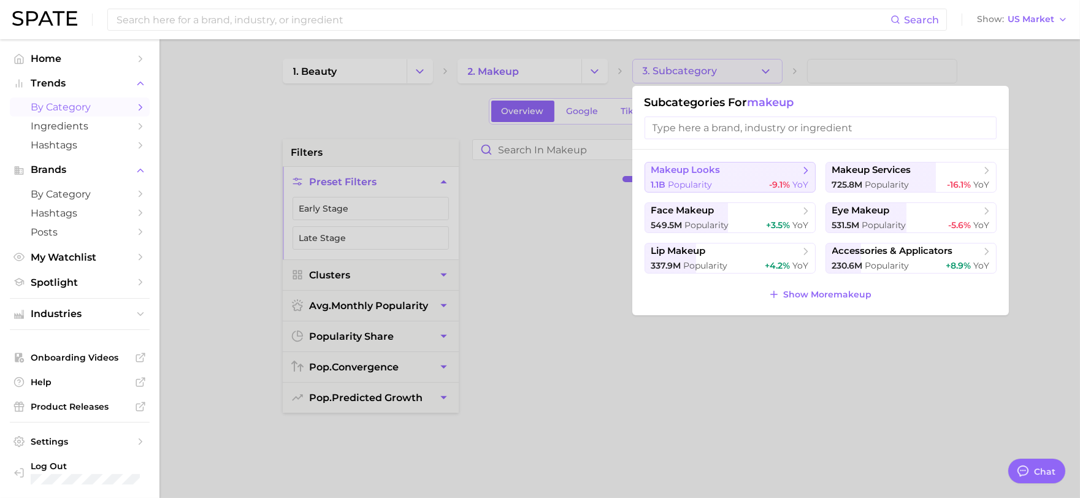
click at [693, 175] on span "makeup looks" at bounding box center [685, 170] width 69 height 12
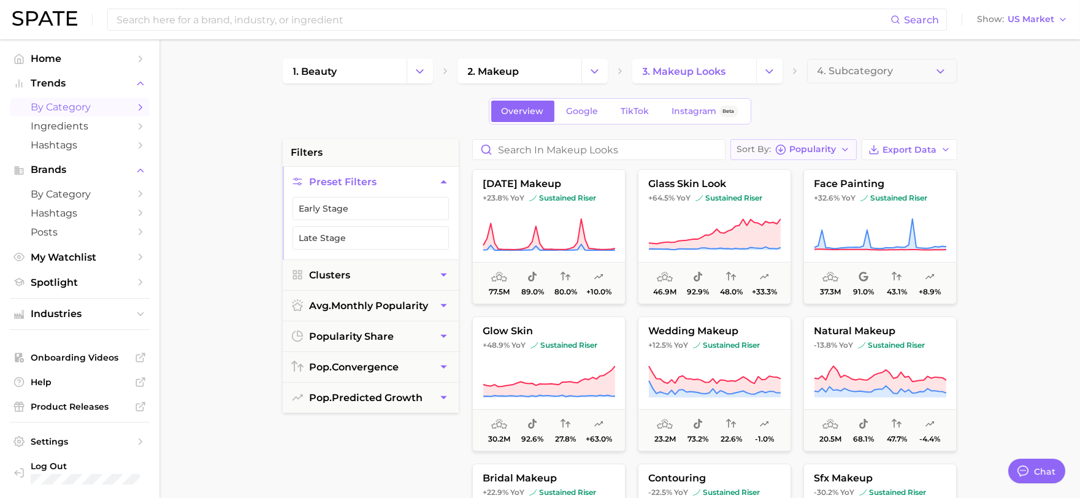
click at [811, 150] on span "Popularity" at bounding box center [813, 149] width 47 height 7
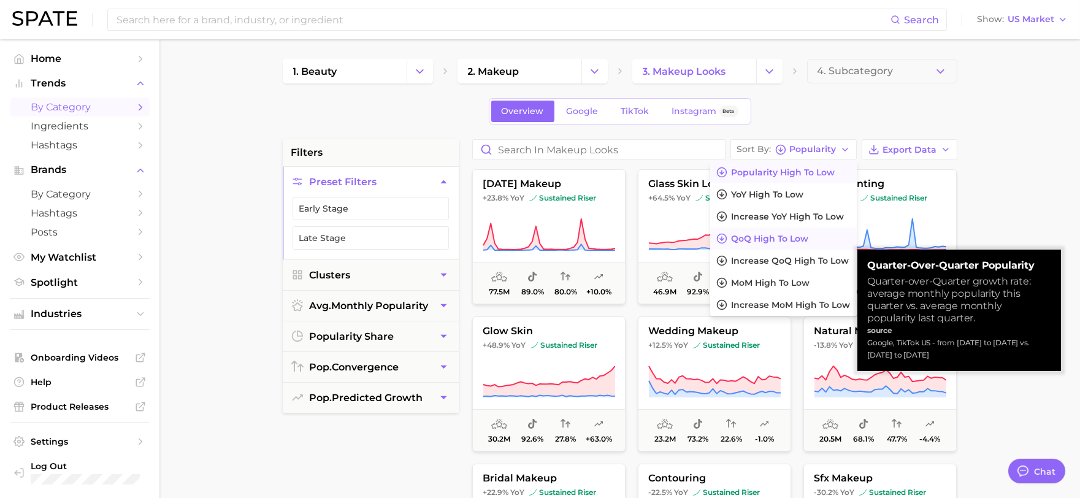
click at [786, 234] on span "QoQ high to low" at bounding box center [770, 239] width 77 height 10
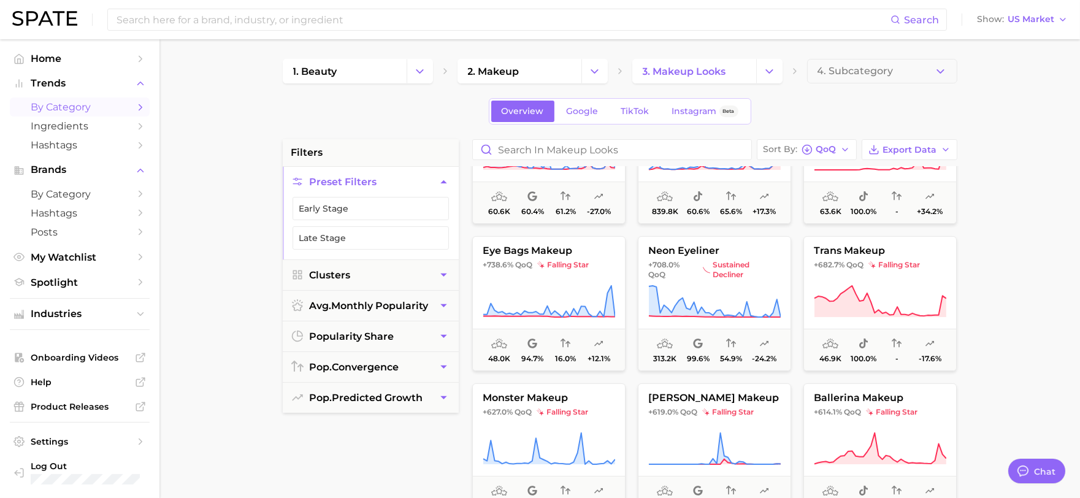
scroll to position [545, 0]
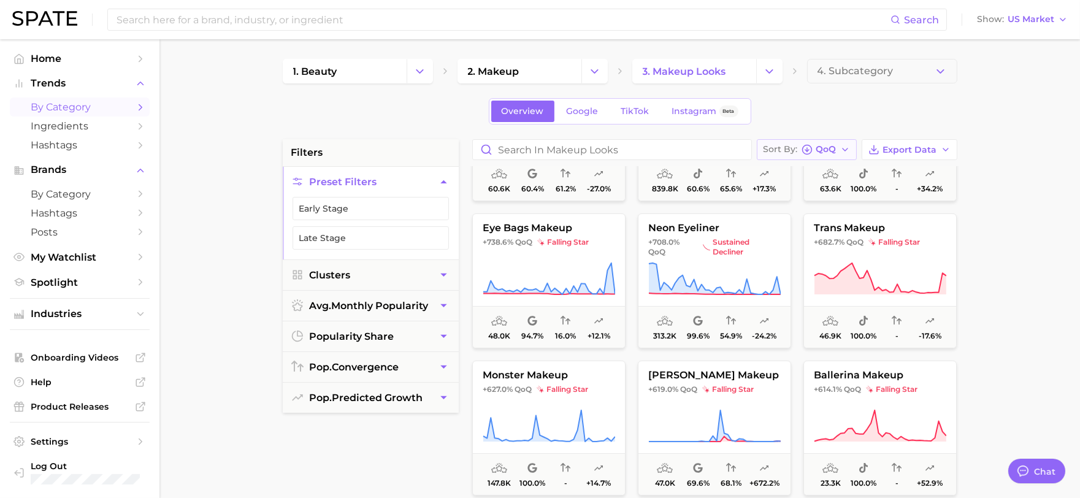
click at [841, 146] on icon "button" at bounding box center [845, 150] width 10 height 10
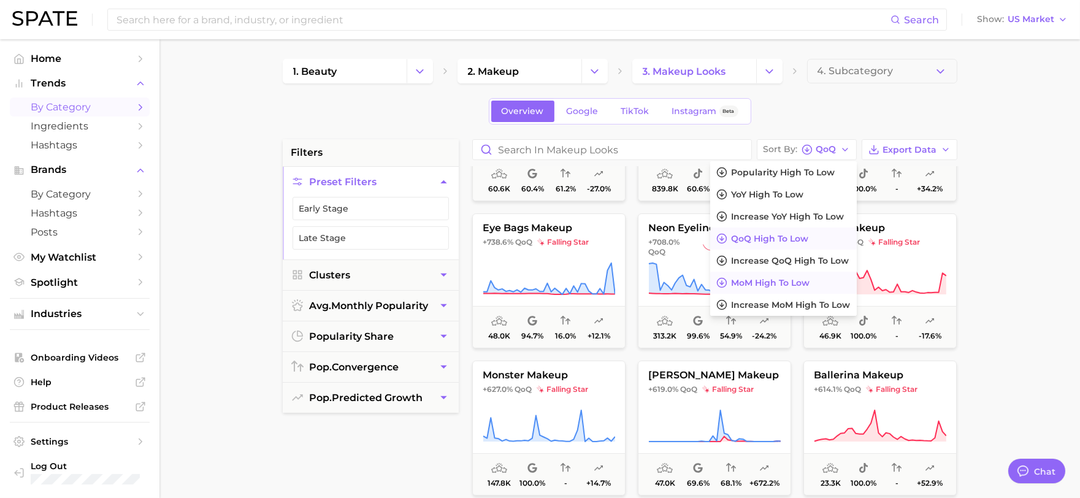
click at [770, 286] on span "MoM high to low" at bounding box center [771, 283] width 79 height 10
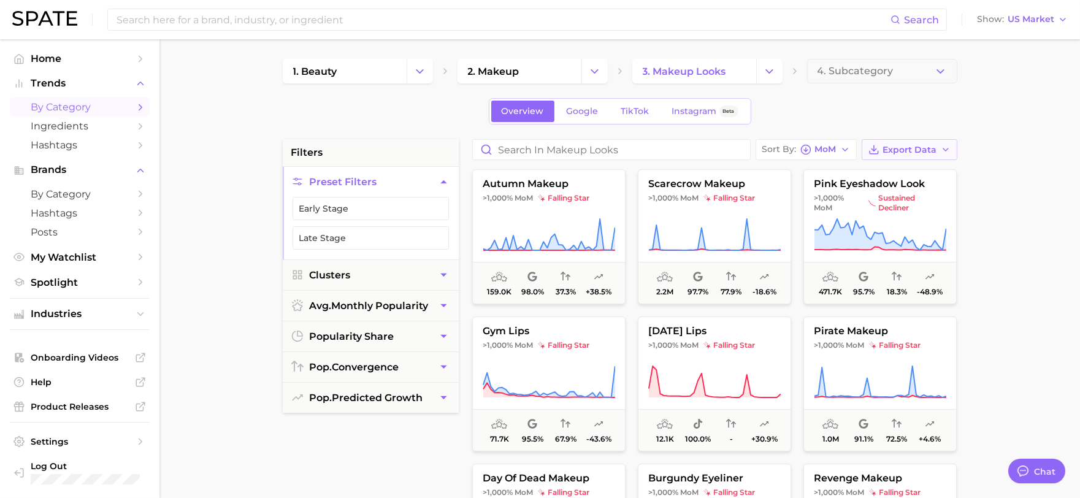
click at [910, 150] on span "Export Data" at bounding box center [910, 150] width 54 height 10
click at [849, 175] on span "Card Data CSV" at bounding box center [875, 172] width 64 height 10
drag, startPoint x: 1057, startPoint y: 354, endPoint x: 1026, endPoint y: 323, distance: 44.2
click at [1057, 354] on main "1. beauty 2. makeup 3. makeup looks 4. Subcategory Overview Google TikTok Insta…" at bounding box center [619, 504] width 921 height 930
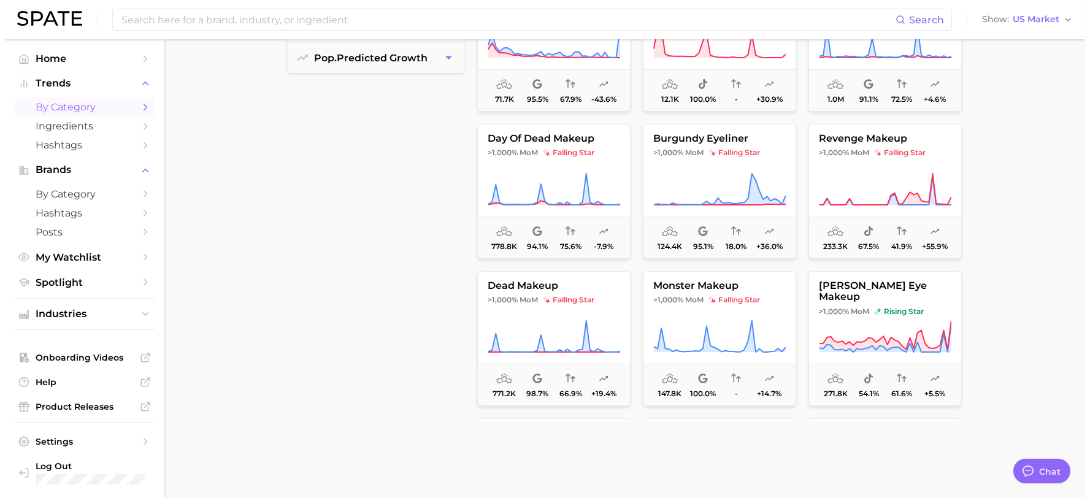
scroll to position [340, 0]
click at [881, 284] on span "brown smokey eye makeup" at bounding box center [880, 291] width 152 height 23
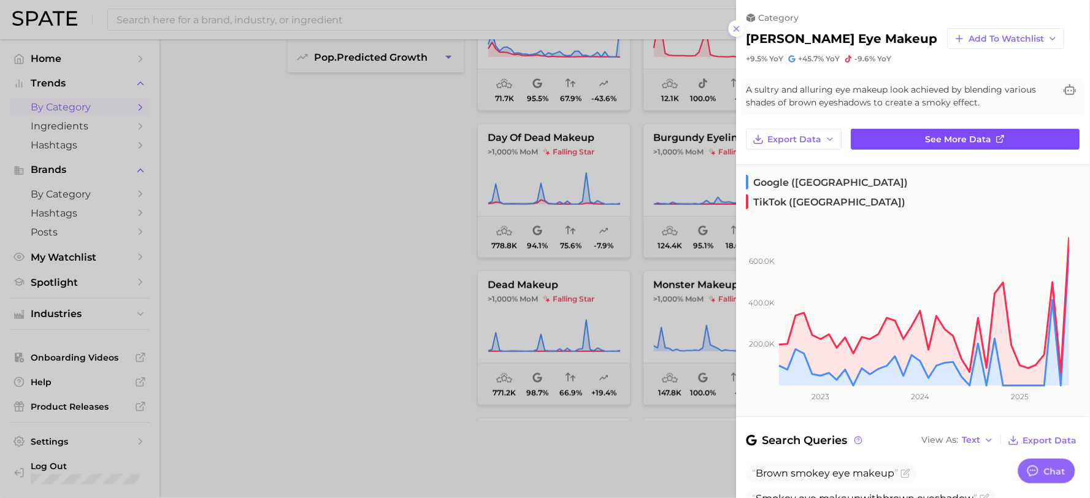
click at [939, 137] on span "See more data" at bounding box center [959, 139] width 66 height 10
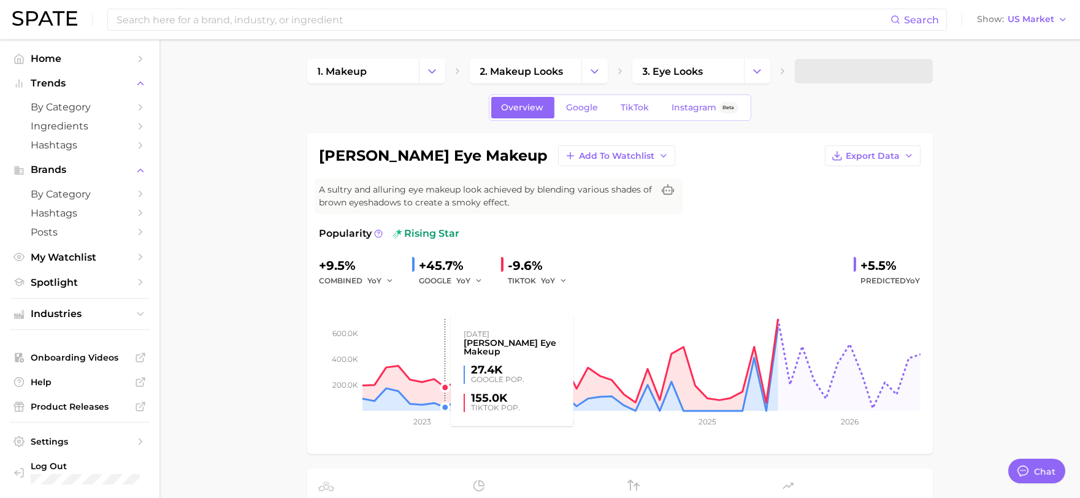
scroll to position [68, 0]
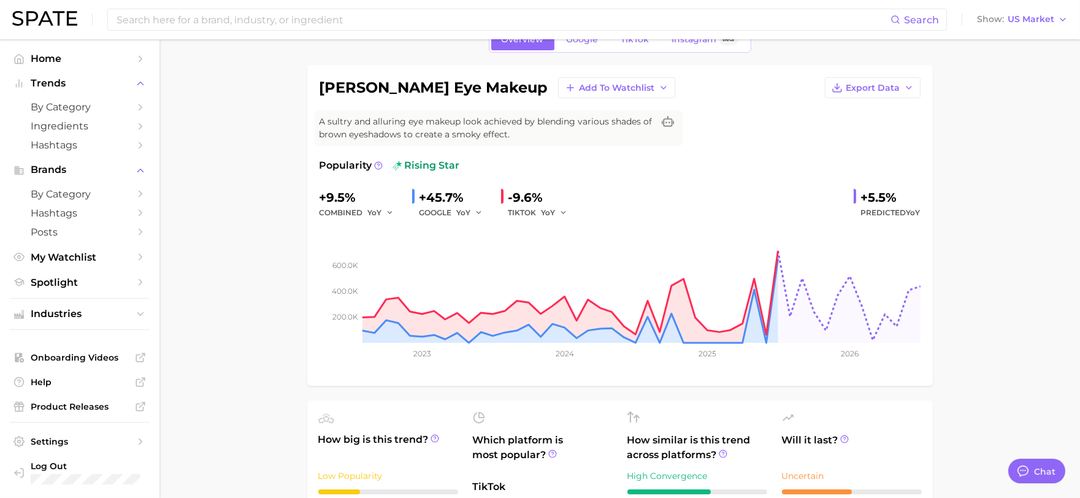
click at [535, 210] on div "TIKTOK YoY" at bounding box center [541, 212] width 67 height 15
click at [556, 215] on button "YoY" at bounding box center [555, 212] width 26 height 15
click at [493, 277] on button "MoM" at bounding box center [508, 277] width 135 height 22
click at [550, 212] on span "MoM" at bounding box center [551, 212] width 18 height 10
click at [519, 253] on button "QoQ" at bounding box center [508, 254] width 135 height 22
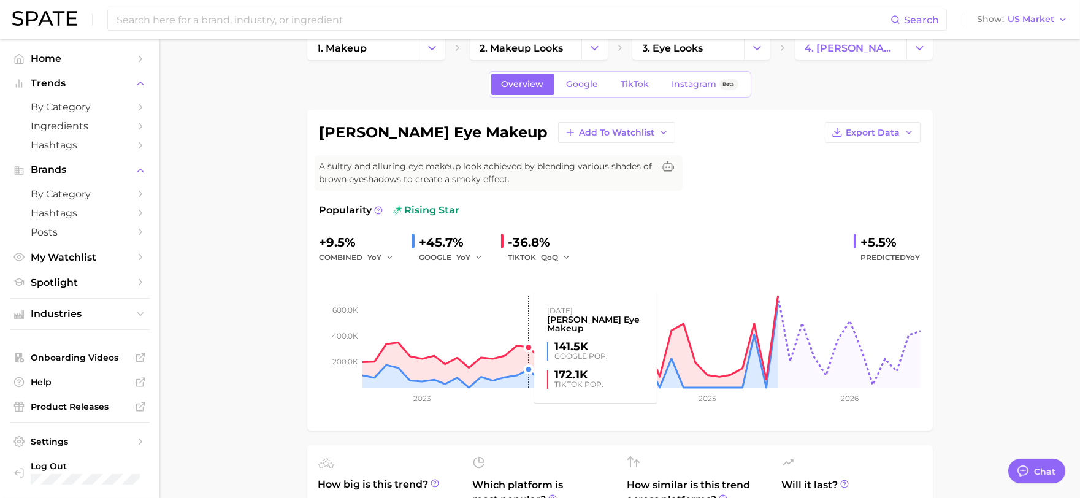
scroll to position [0, 0]
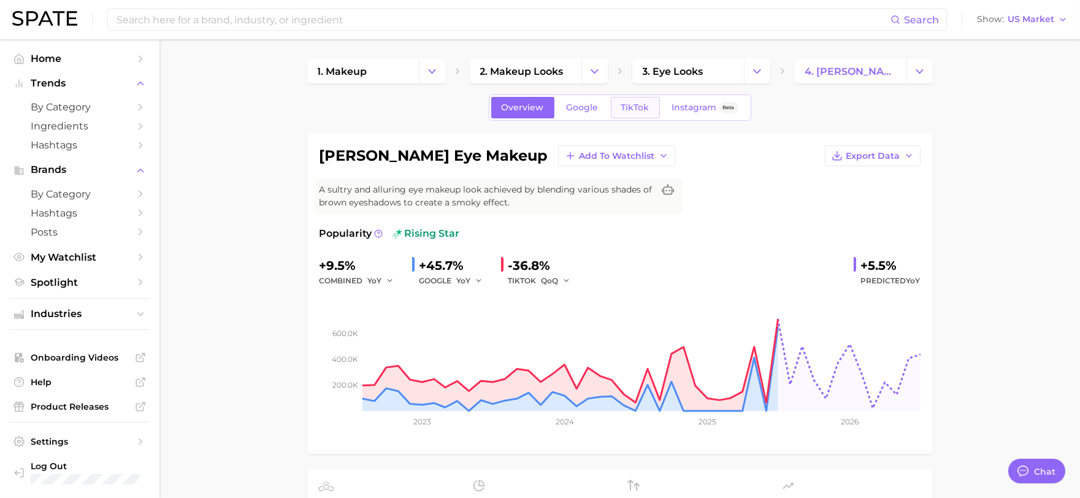
click at [621, 102] on span "TikTok" at bounding box center [635, 107] width 28 height 10
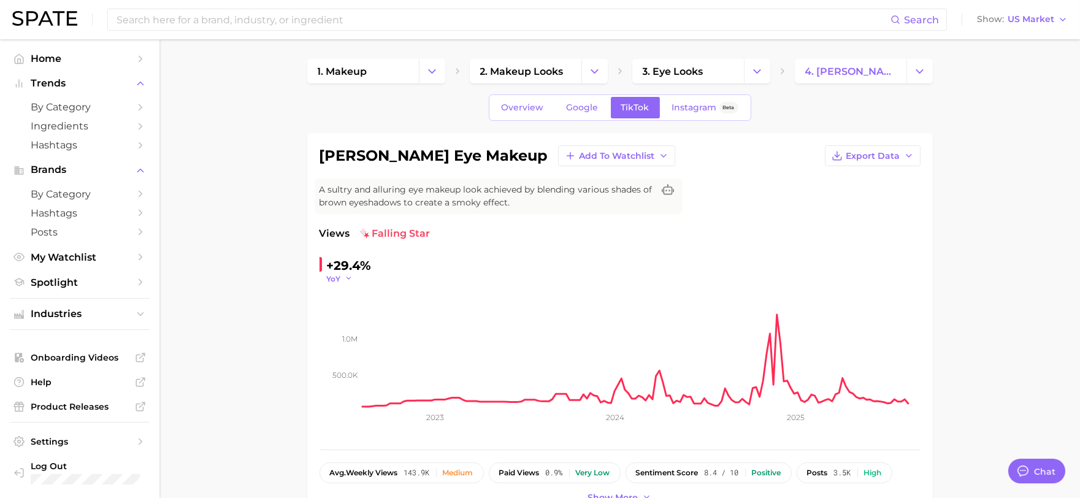
click at [357, 276] on div "YoY" at bounding box center [344, 279] width 34 height 10
click at [345, 275] on icon "button" at bounding box center [349, 278] width 9 height 9
click at [286, 345] on button "MoM" at bounding box center [293, 340] width 135 height 22
click at [353, 276] on icon "button" at bounding box center [353, 278] width 9 height 9
click at [273, 358] on button "WoW" at bounding box center [293, 362] width 135 height 22
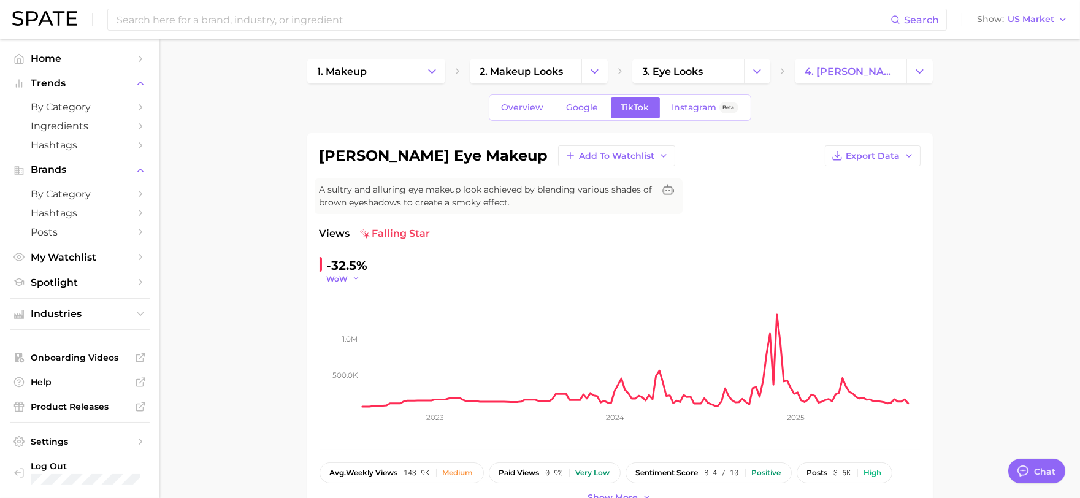
click at [348, 274] on button "WoW" at bounding box center [344, 279] width 34 height 10
click at [289, 321] on button "QoQ" at bounding box center [293, 318] width 135 height 22
click at [339, 284] on icon "500.0k 1.0m 2023 2024 2025" at bounding box center [620, 360] width 601 height 153
click at [341, 278] on span "QoQ" at bounding box center [335, 279] width 17 height 10
click at [314, 298] on button "YoY" at bounding box center [293, 296] width 135 height 22
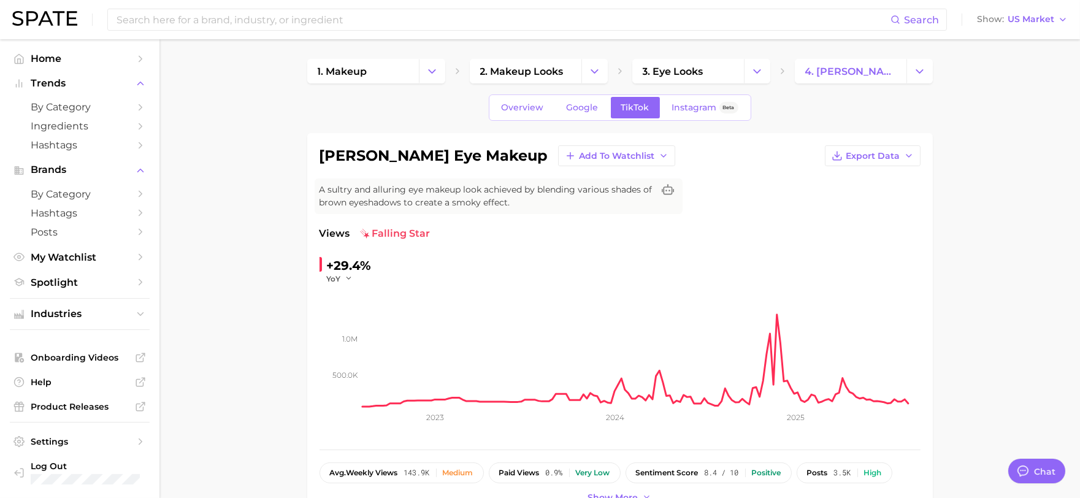
click at [334, 267] on div "+29.4%" at bounding box center [349, 266] width 45 height 20
click at [334, 274] on span "YoY" at bounding box center [334, 279] width 14 height 10
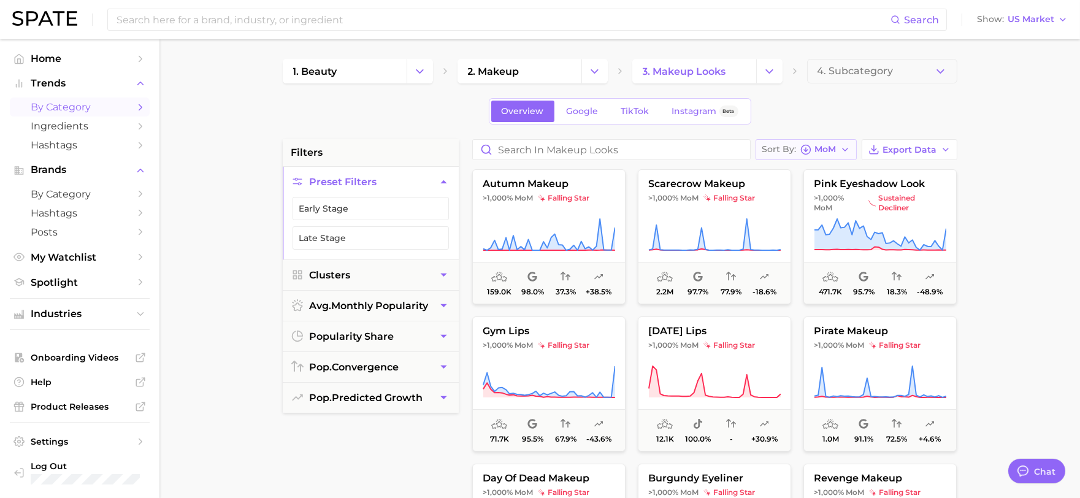
click at [840, 149] on button "Sort By MoM" at bounding box center [806, 149] width 101 height 21
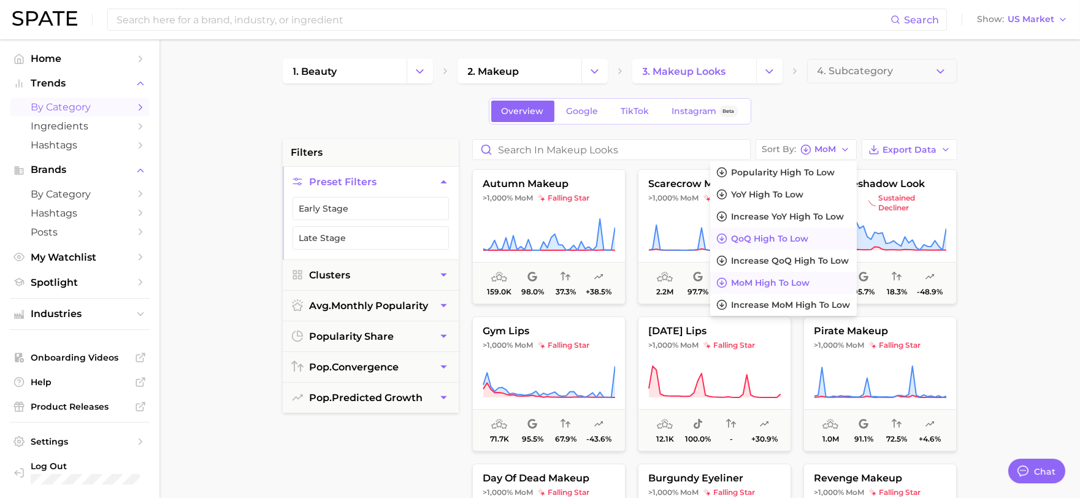
click at [799, 240] on span "QoQ high to low" at bounding box center [770, 239] width 77 height 10
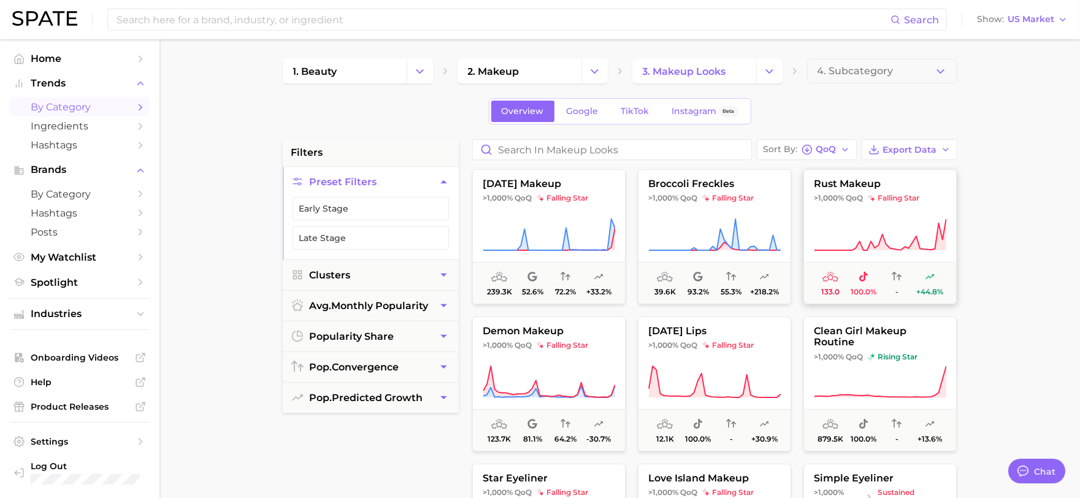
click at [854, 191] on button "rust makeup >1,000% QoQ falling star 133.0 100.0% - +44.8%" at bounding box center [879, 236] width 153 height 135
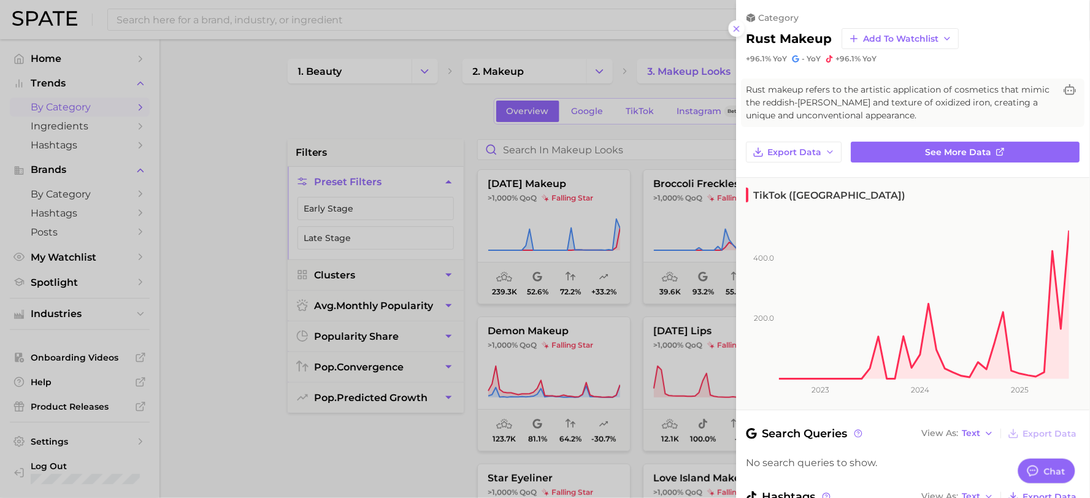
click at [267, 155] on div at bounding box center [545, 249] width 1090 height 498
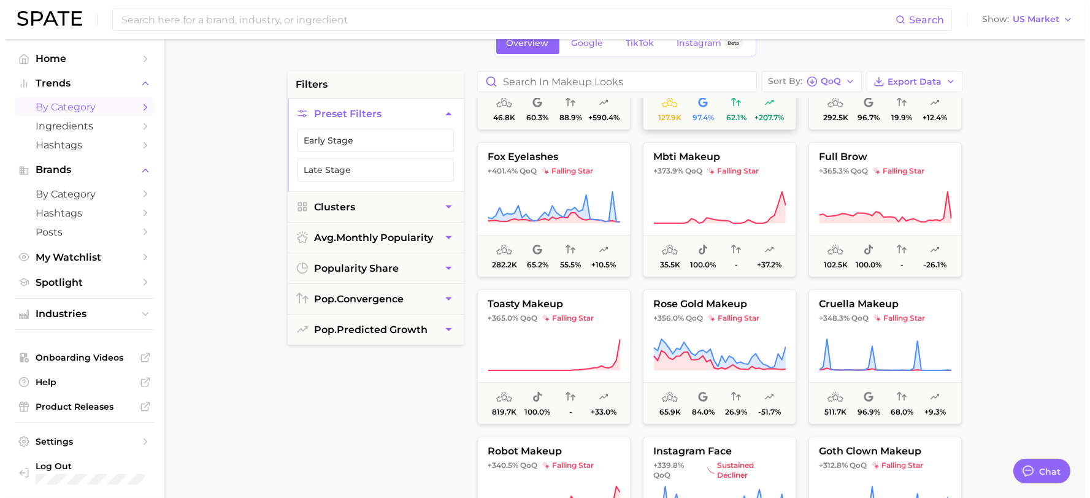
scroll to position [1499, 0]
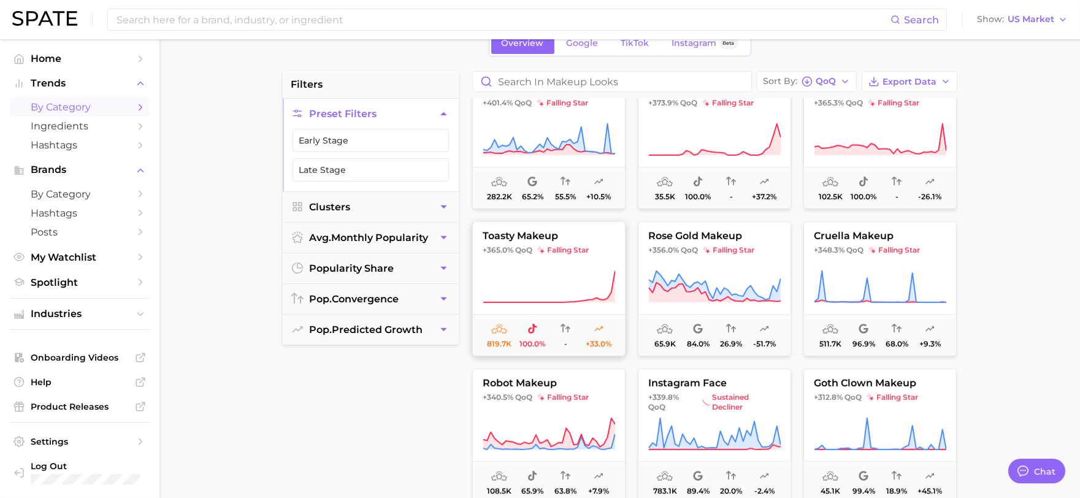
click at [592, 271] on icon at bounding box center [549, 287] width 132 height 34
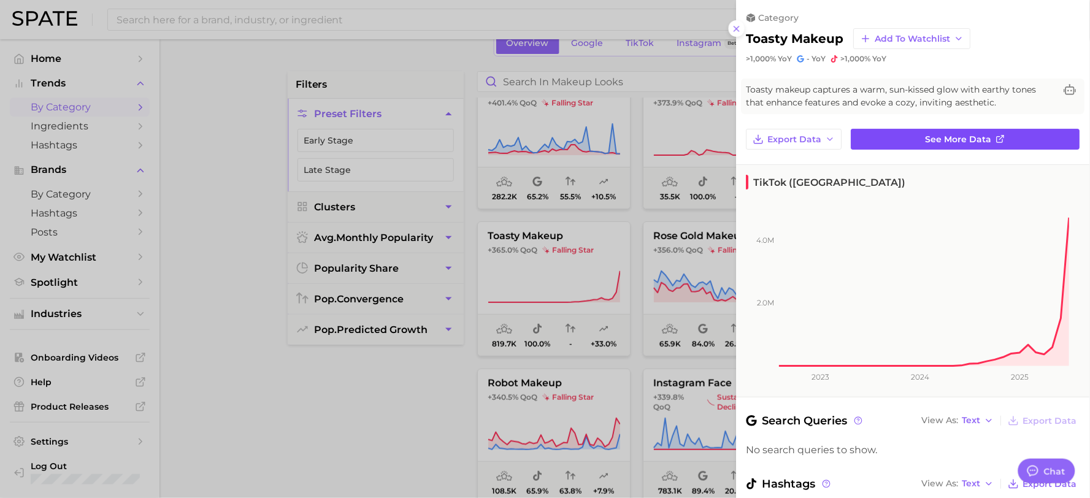
click at [900, 139] on link "See more data" at bounding box center [965, 139] width 229 height 21
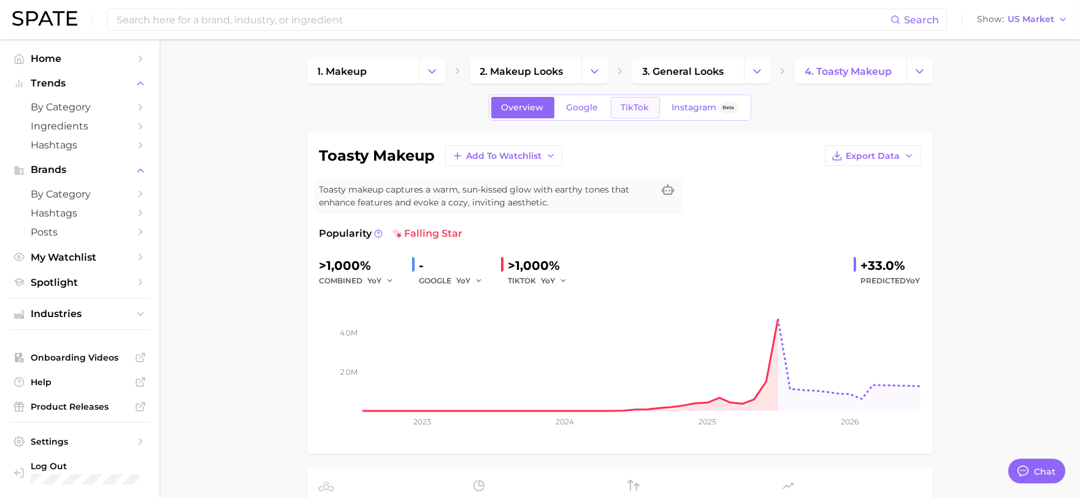
click at [632, 107] on span "TikTok" at bounding box center [635, 107] width 28 height 10
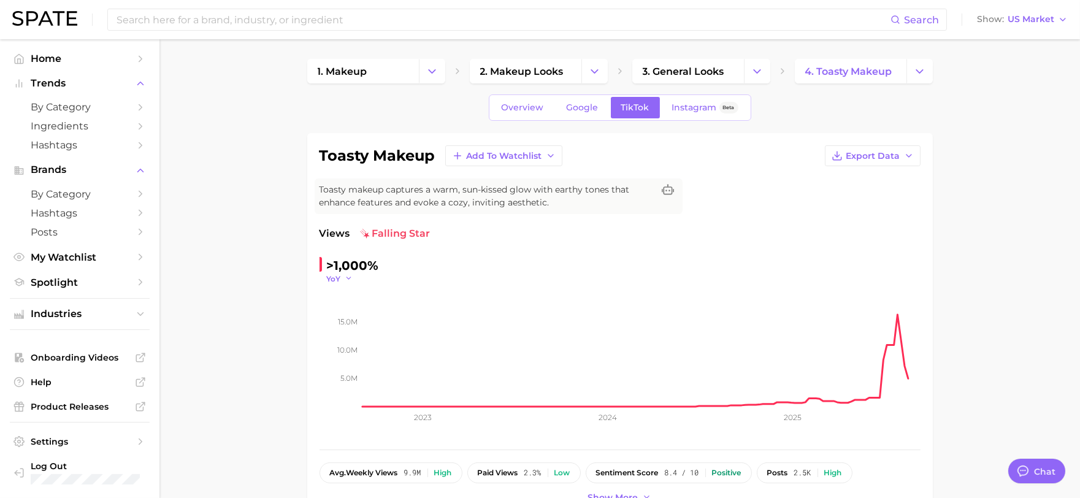
drag, startPoint x: 317, startPoint y: 276, endPoint x: 329, endPoint y: 275, distance: 12.3
click at [326, 276] on div "toasty makeup Add to Watchlist Export Data Toasty makeup captures a warm, sun-k…" at bounding box center [620, 325] width 626 height 385
click at [332, 274] on span "YoY" at bounding box center [334, 279] width 14 height 10
click at [289, 339] on button "MoM" at bounding box center [293, 340] width 135 height 22
click at [351, 280] on icon "button" at bounding box center [353, 278] width 9 height 9
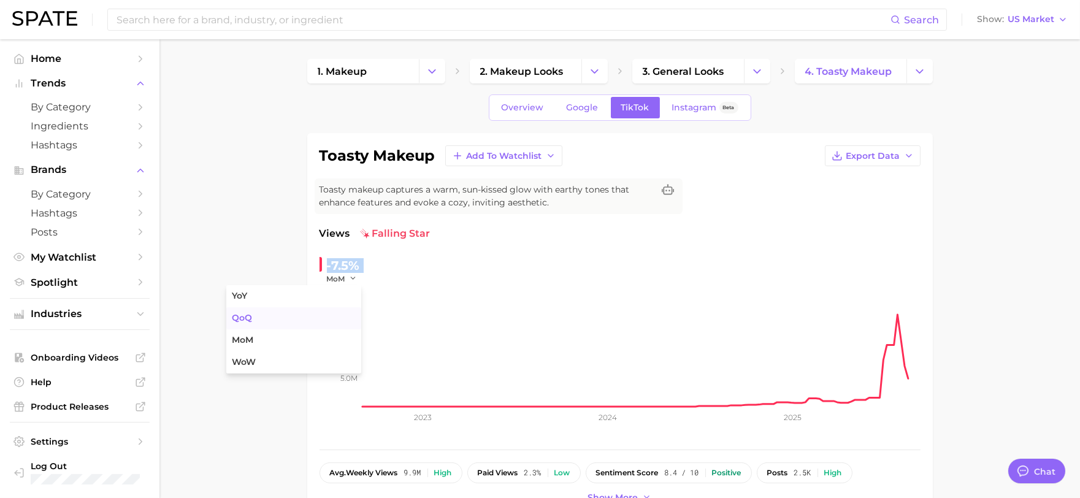
click at [277, 322] on button "QoQ" at bounding box center [293, 318] width 135 height 22
